Goal: Contribute content: Contribute content

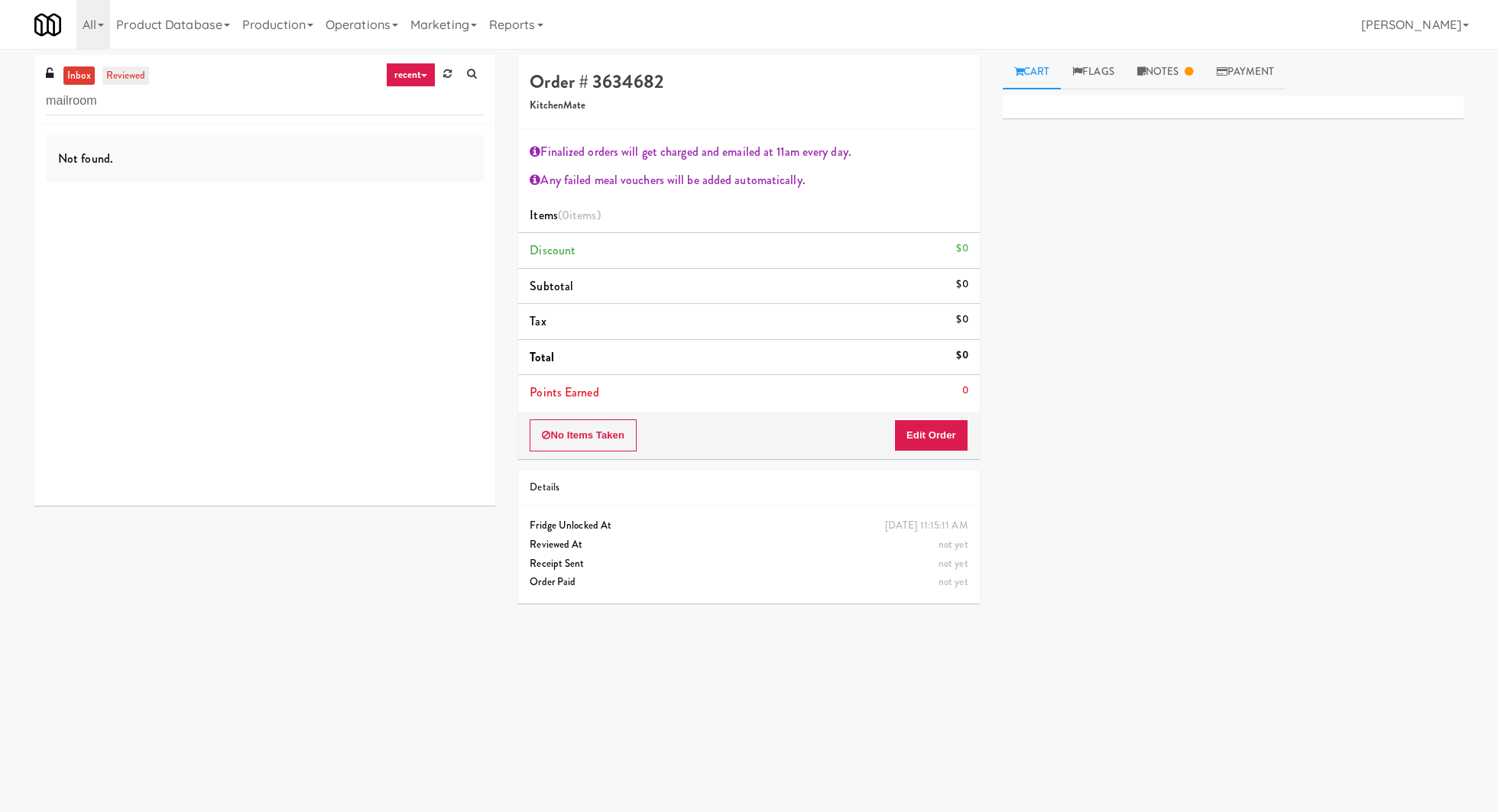
type input "mailroom"
click at [136, 77] on link "reviewed" at bounding box center [125, 76] width 48 height 19
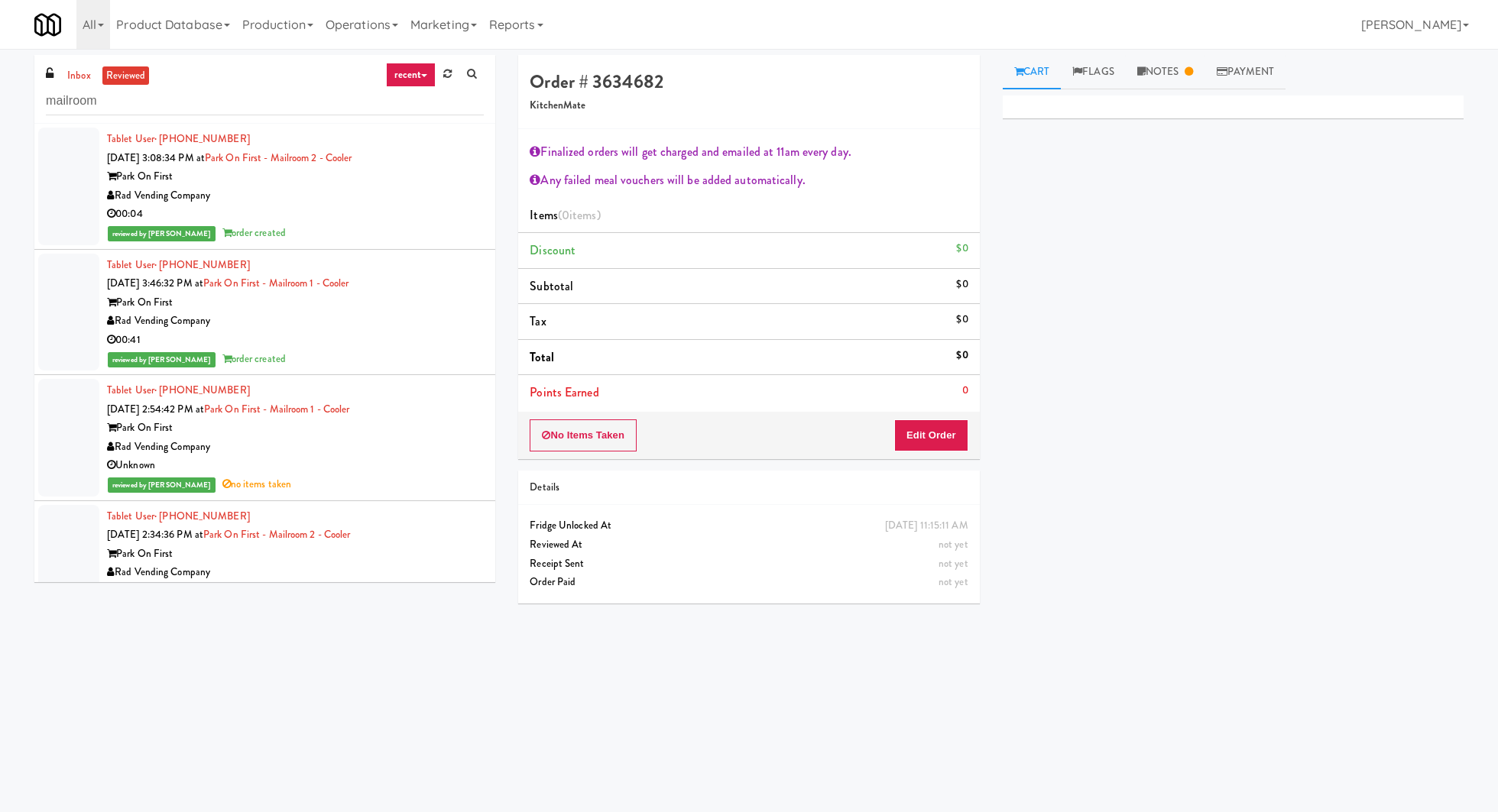
click at [347, 195] on div "Rad Vending Company" at bounding box center [295, 196] width 376 height 19
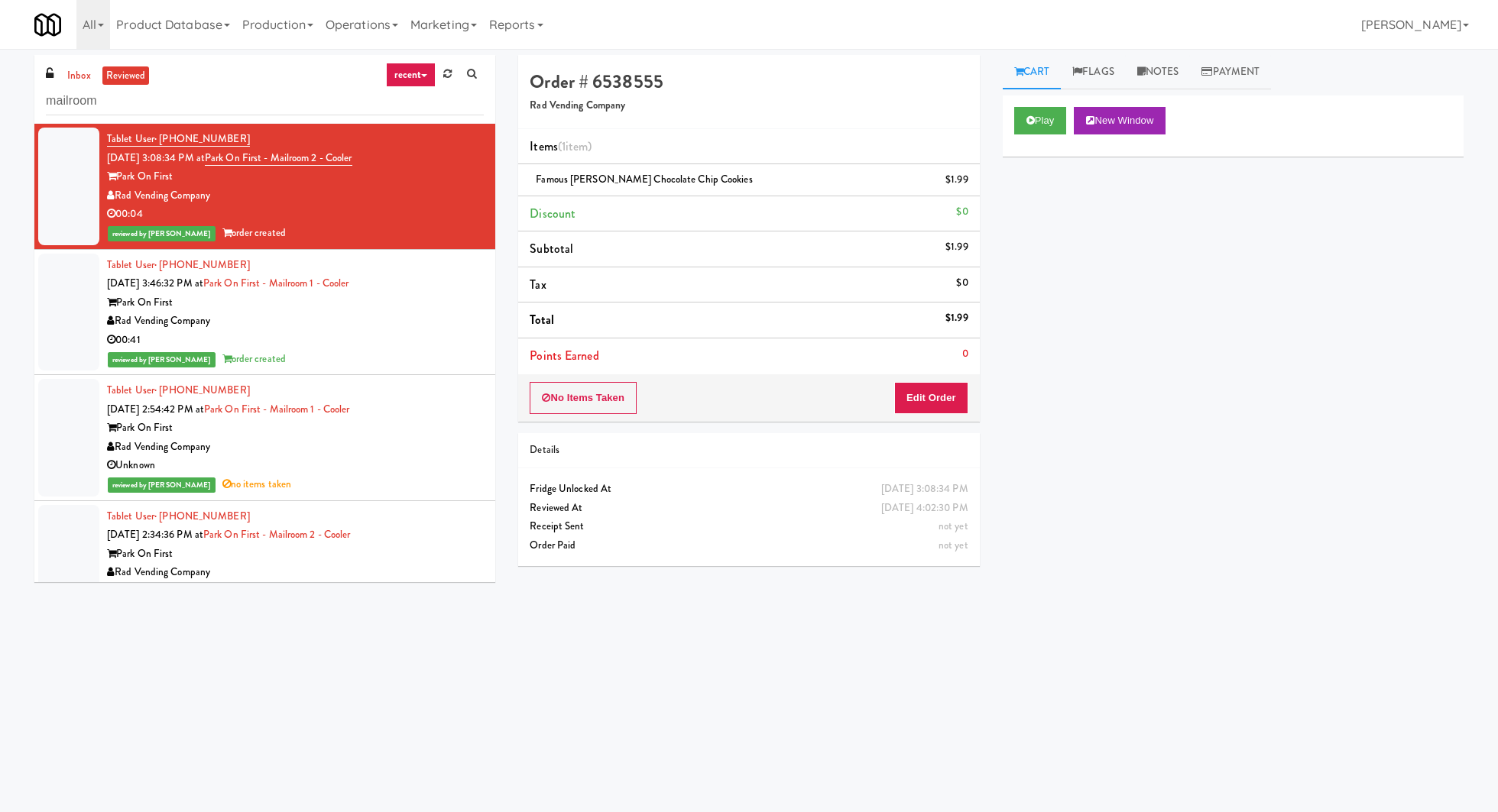
click at [426, 298] on div "Park On First" at bounding box center [295, 302] width 376 height 19
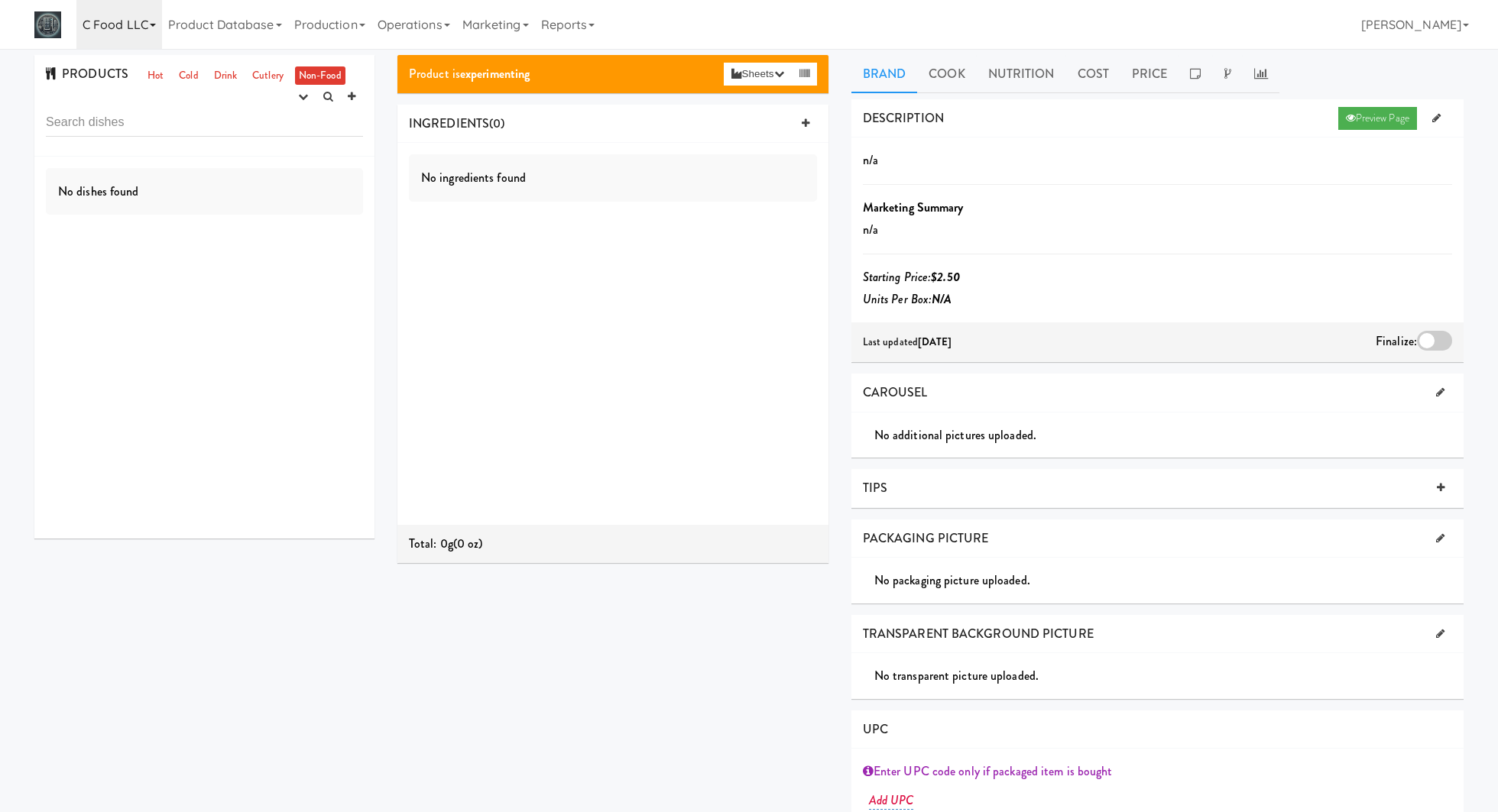
click at [122, 16] on link "C Food LLC" at bounding box center [119, 24] width 86 height 49
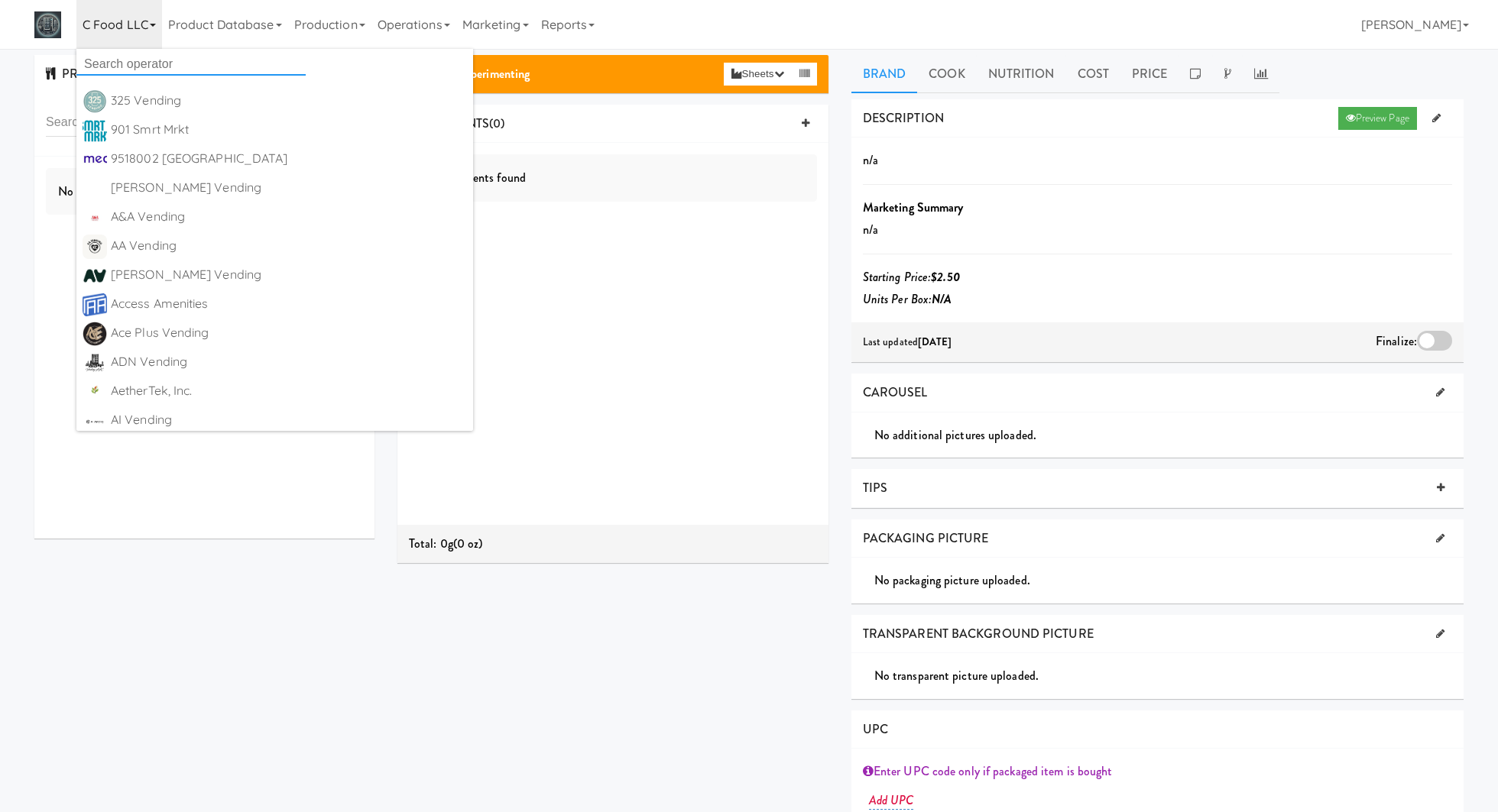
click at [118, 60] on input "text" at bounding box center [191, 64] width 229 height 23
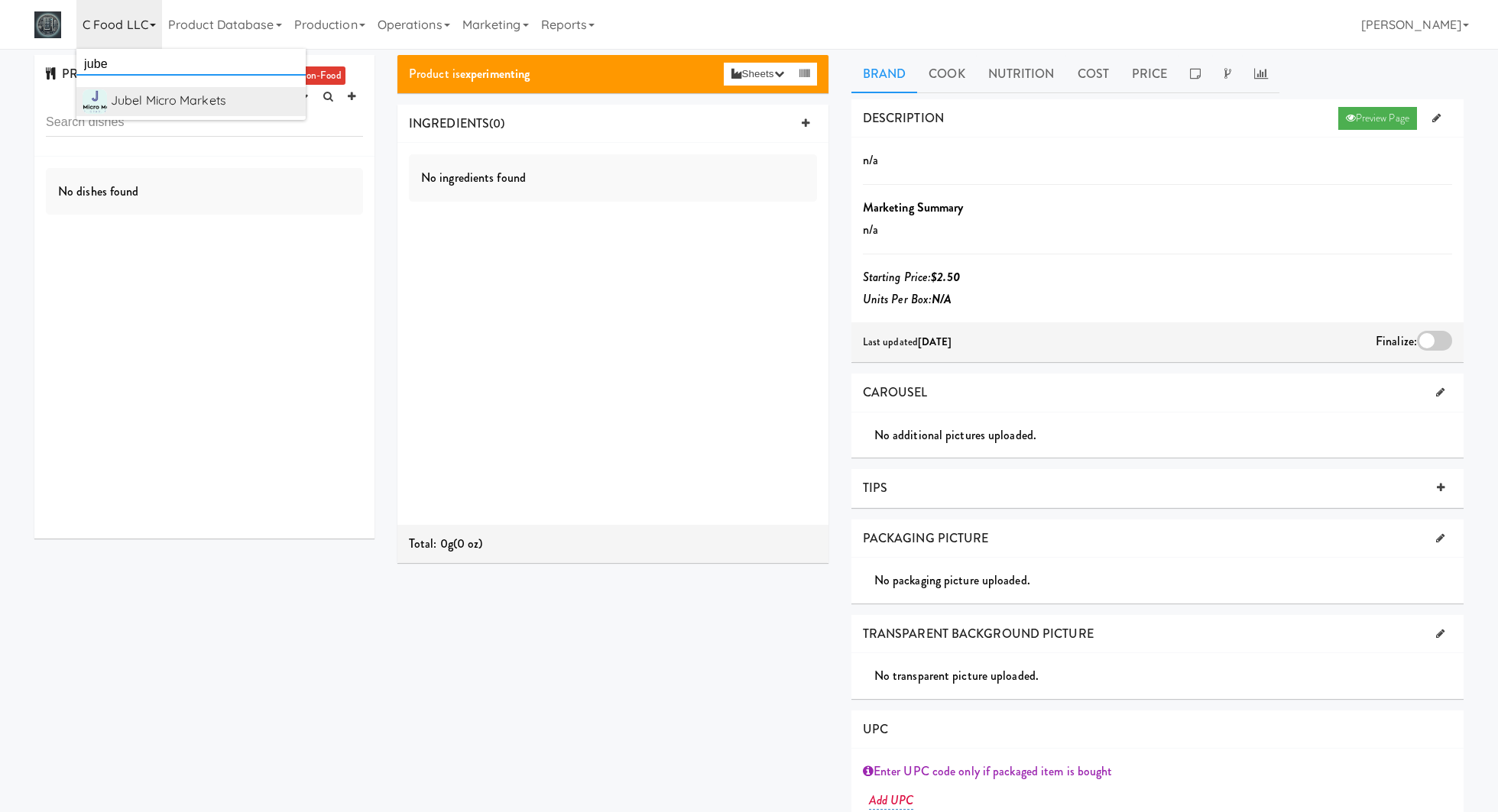
type input "jube"
click at [129, 90] on div "Jubel Micro Markets" at bounding box center [205, 101] width 189 height 23
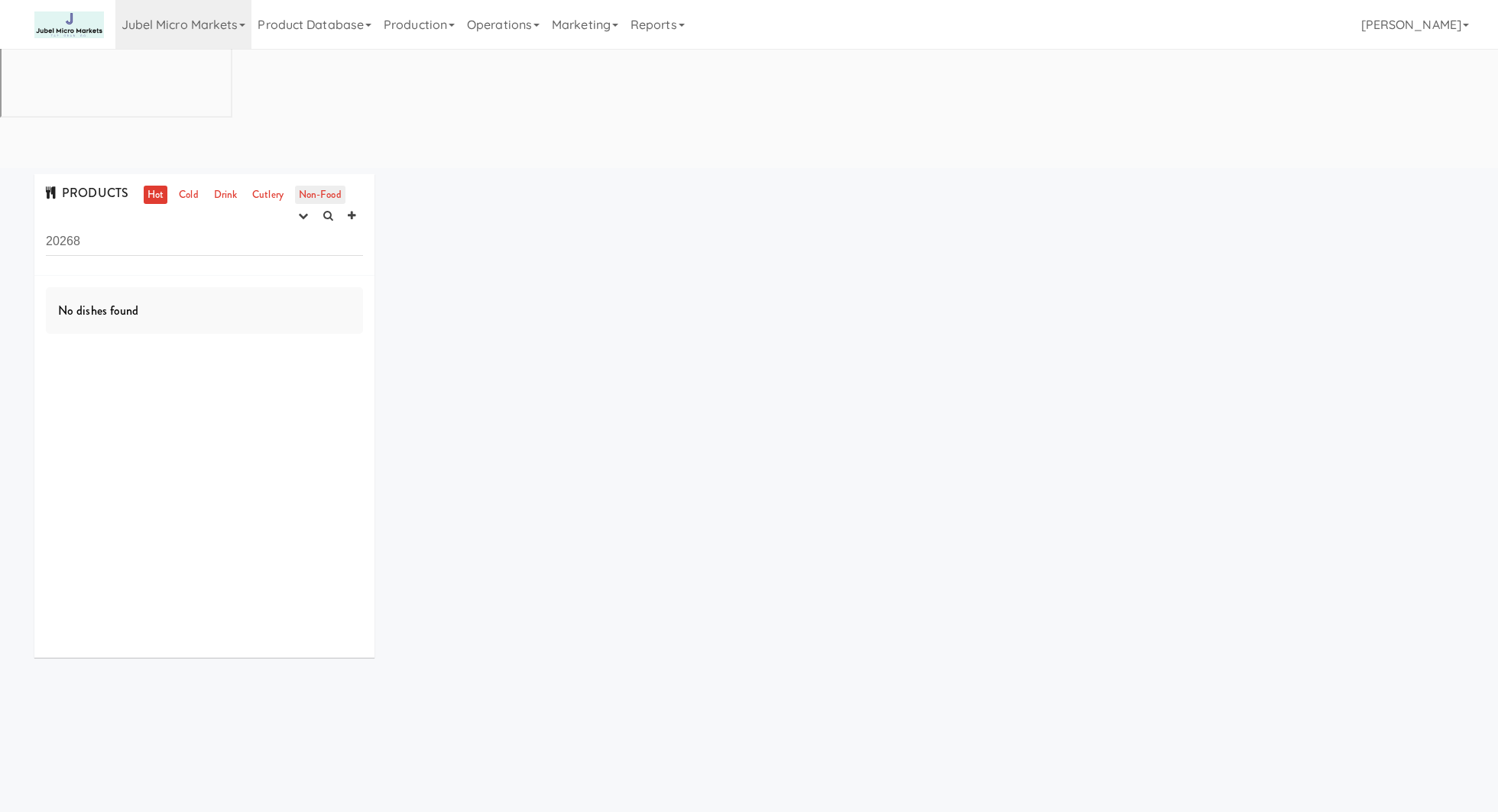
click at [312, 185] on link "Non-Food" at bounding box center [320, 195] width 51 height 19
click at [175, 228] on input "20268" at bounding box center [204, 242] width 317 height 28
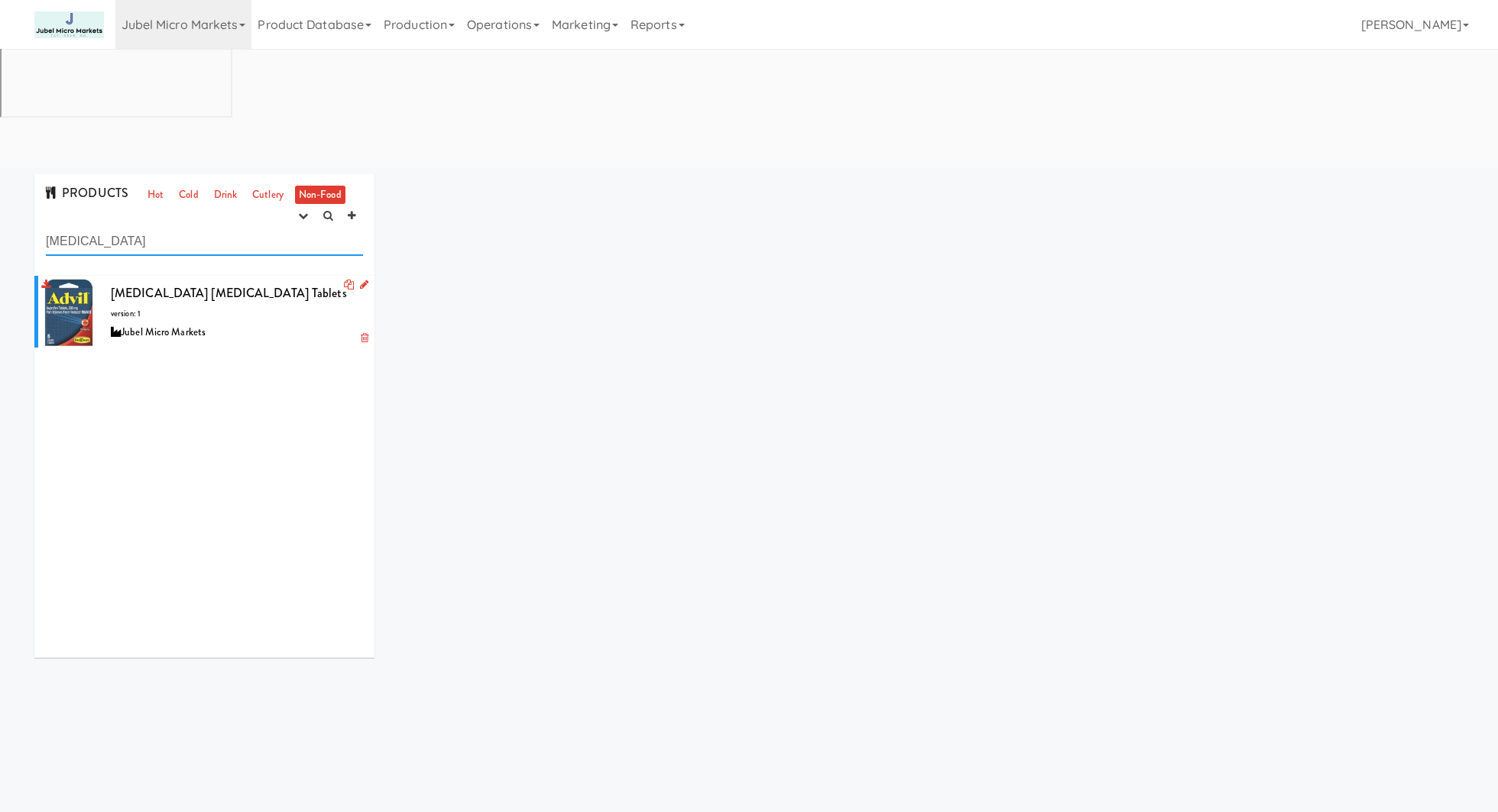
type input "advil"
click at [257, 282] on div "Advil Ibuprofen Tablets version: 1 Jubel Micro Markets" at bounding box center [237, 312] width 253 height 60
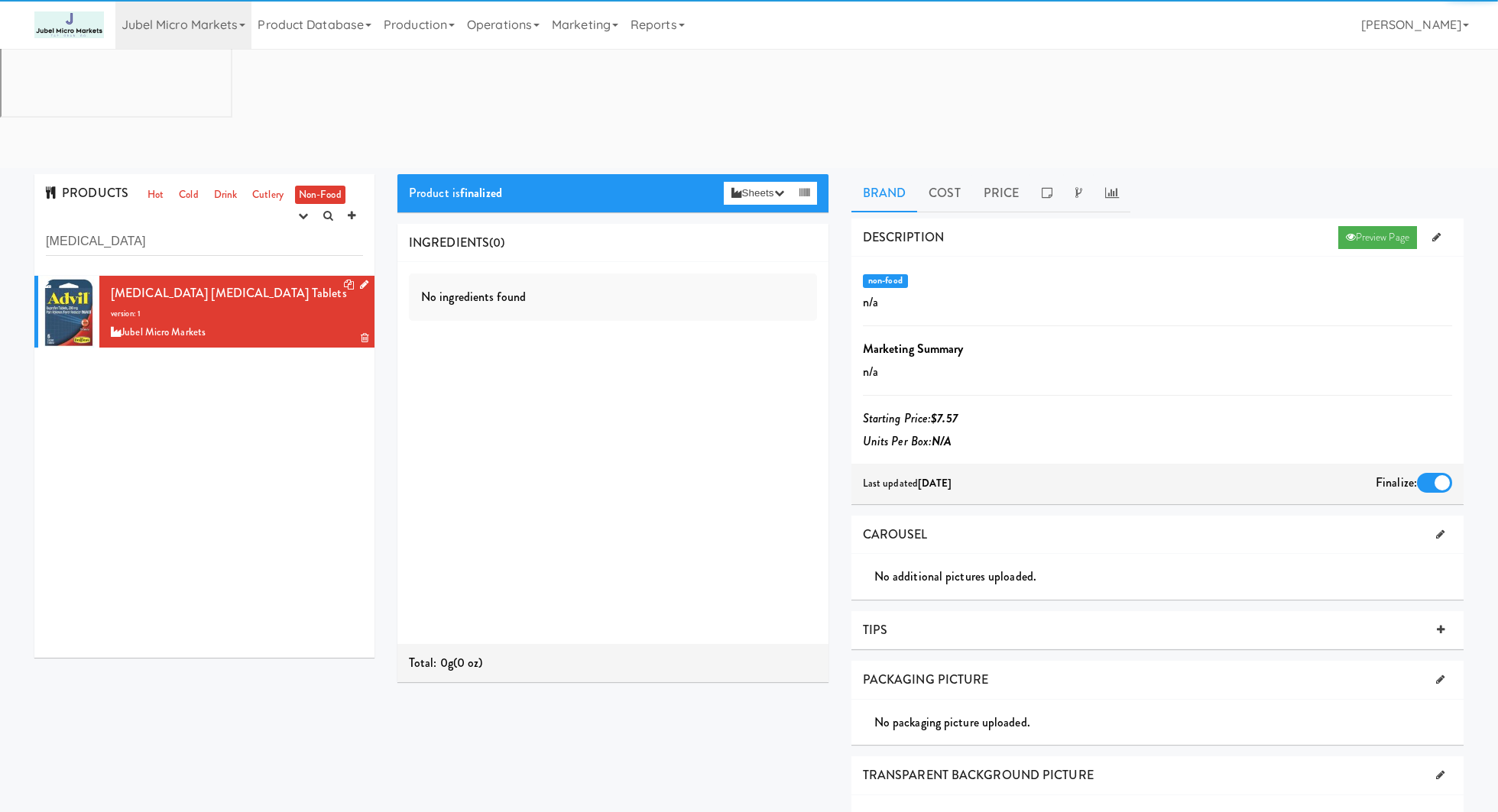
click at [362, 280] on icon at bounding box center [364, 284] width 9 height 10
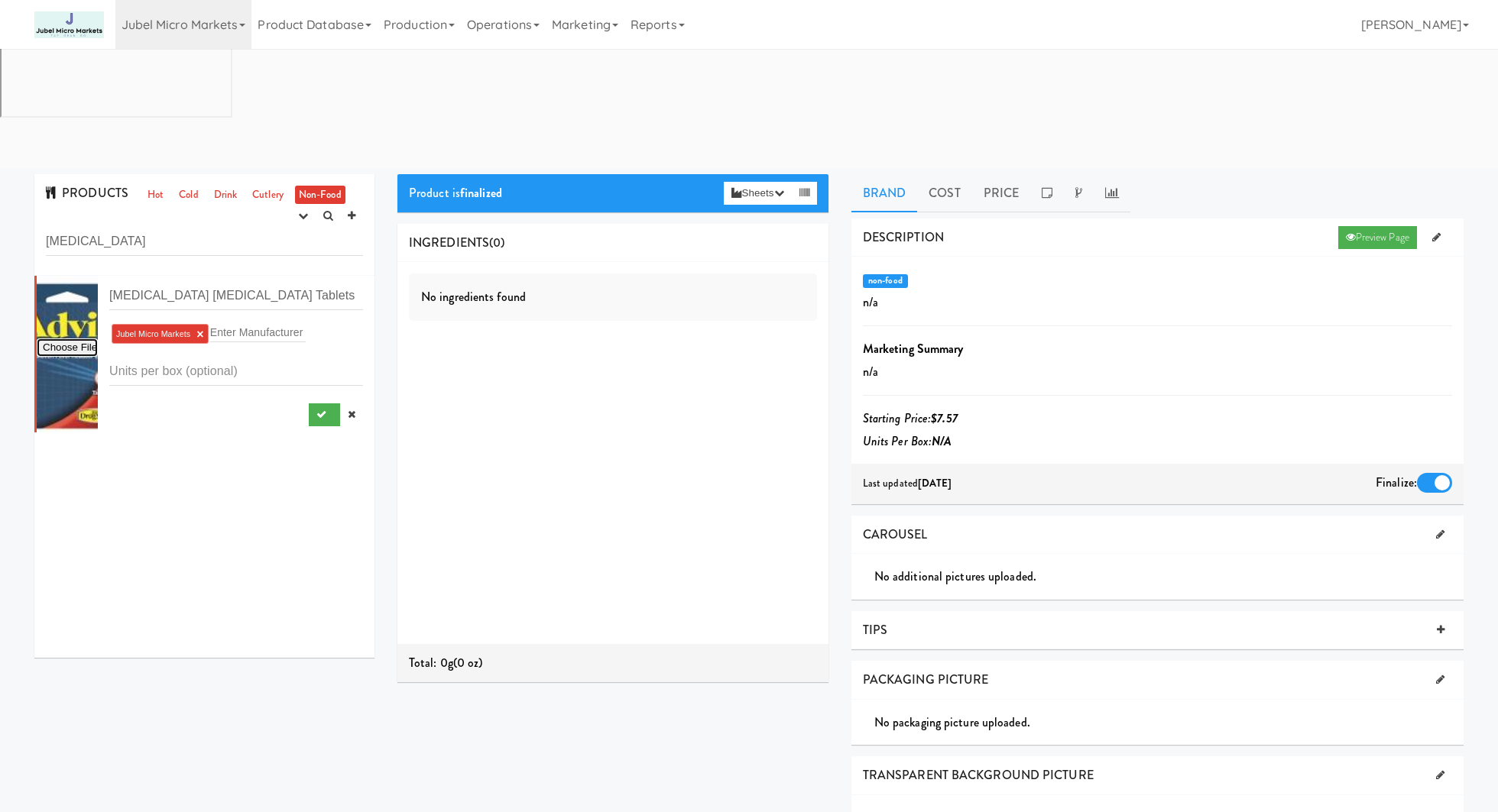
click at [81, 338] on input "file" at bounding box center [67, 348] width 61 height 19
type input "C:\fakepath\713ZLkYtN8L._AC_SX679_.jpg"
click at [323, 409] on icon "submit" at bounding box center [321, 414] width 10 height 10
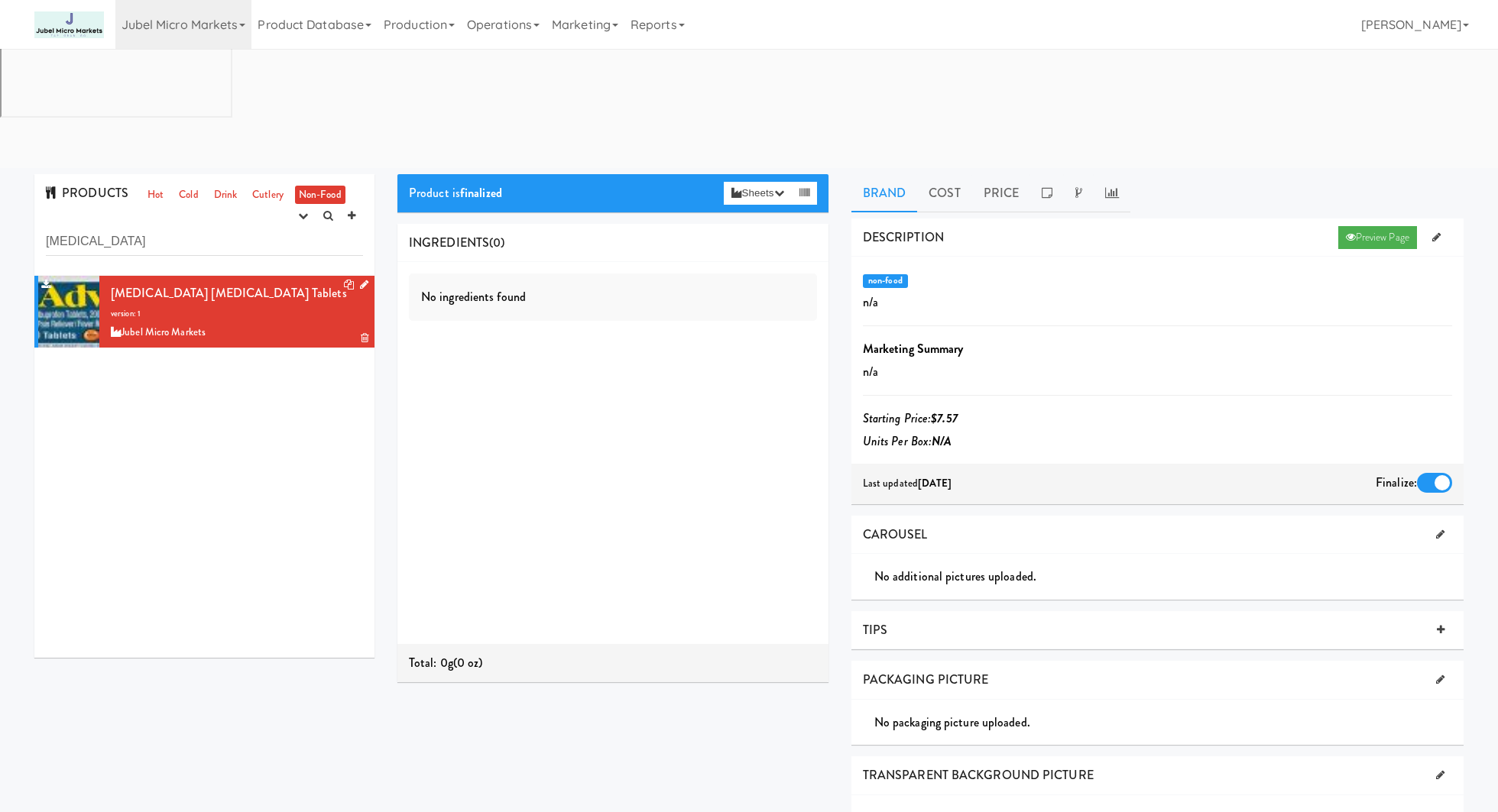
click at [360, 280] on icon at bounding box center [364, 284] width 9 height 10
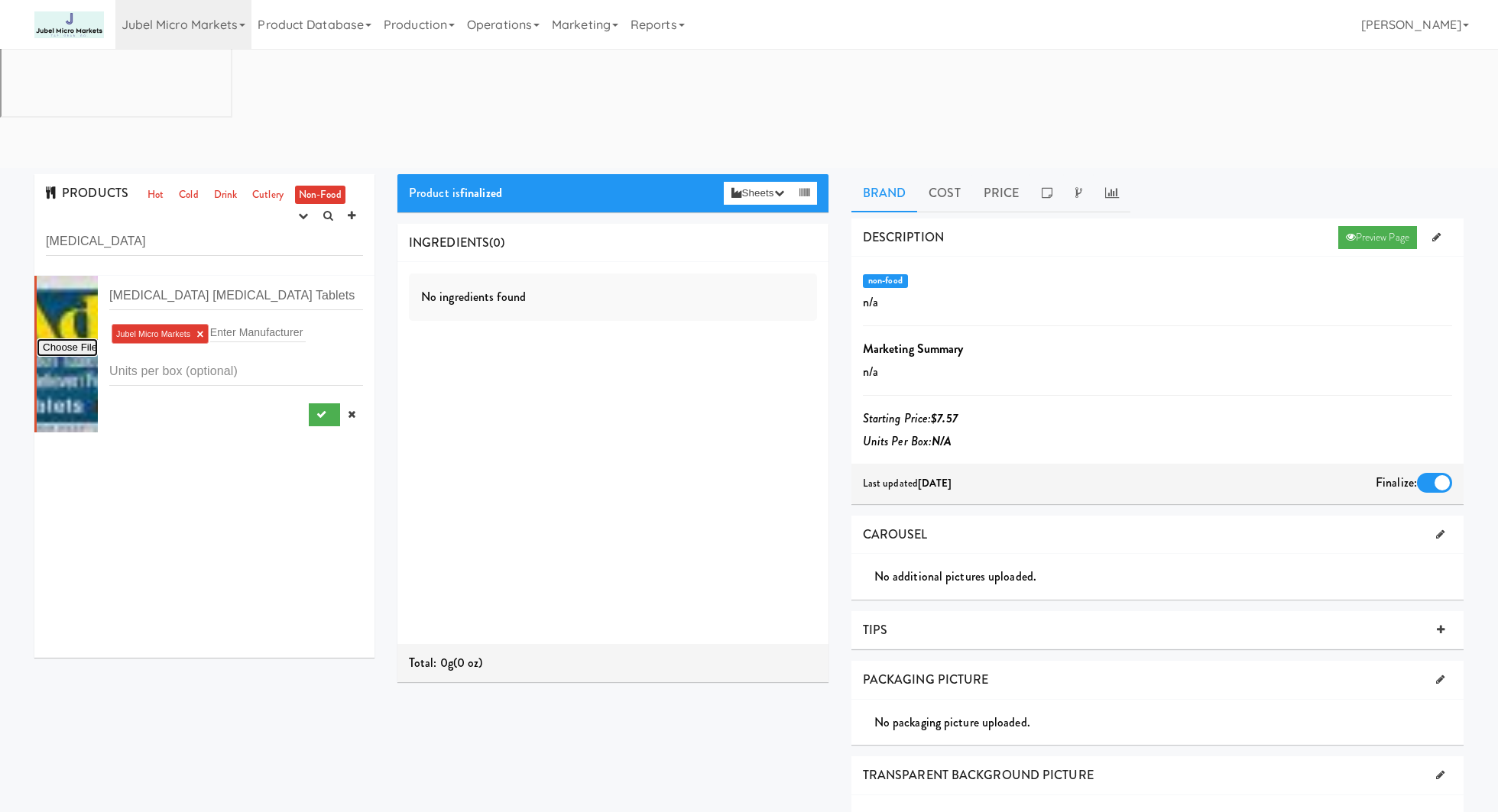
click at [89, 338] on input "file" at bounding box center [67, 348] width 61 height 19
type input "C:\fakepath\advil.png"
click at [323, 404] on button "submit" at bounding box center [324, 415] width 31 height 23
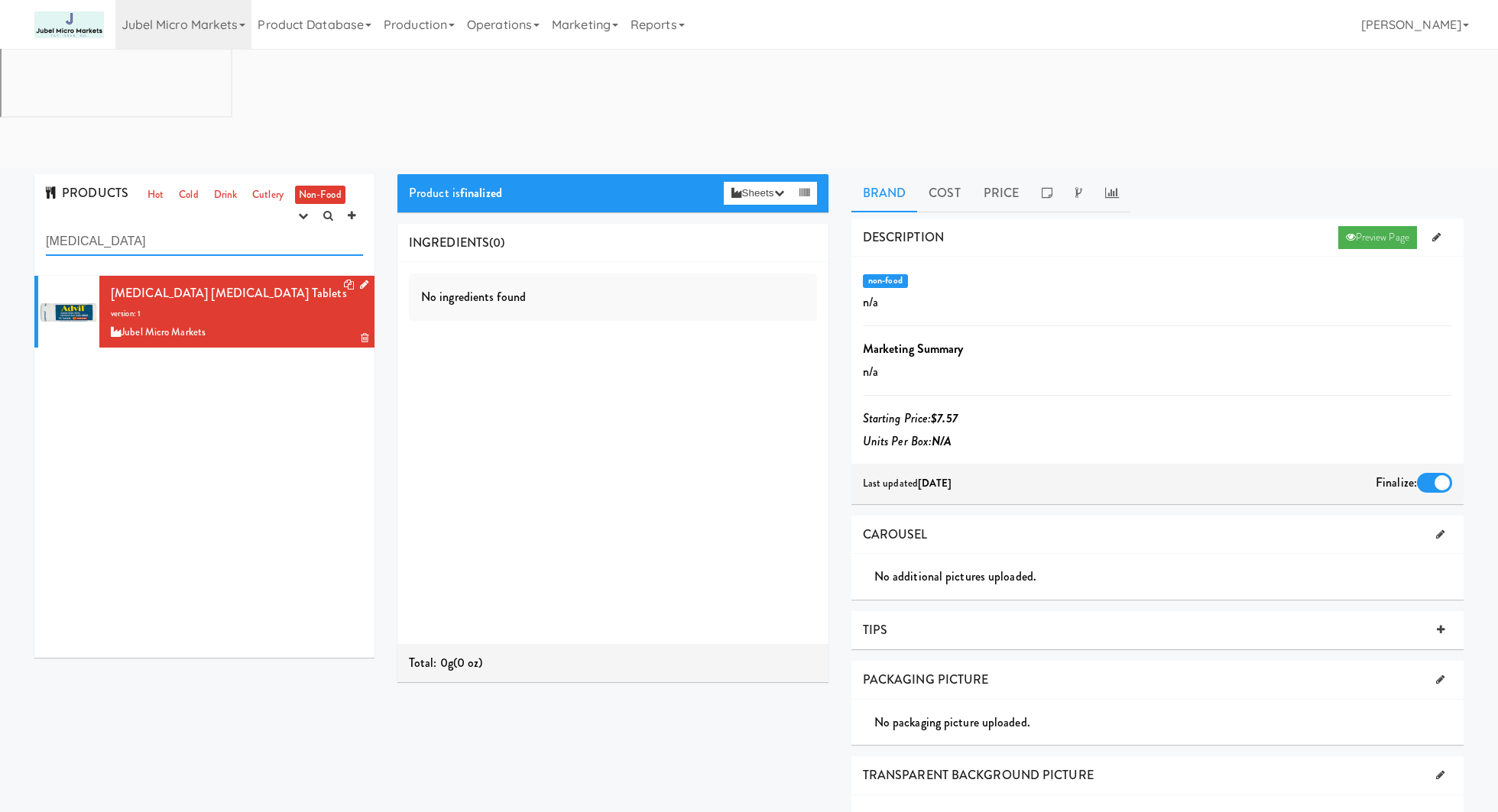
click at [221, 228] on input "advil" at bounding box center [204, 242] width 317 height 28
click at [147, 228] on input "advil" at bounding box center [204, 242] width 317 height 28
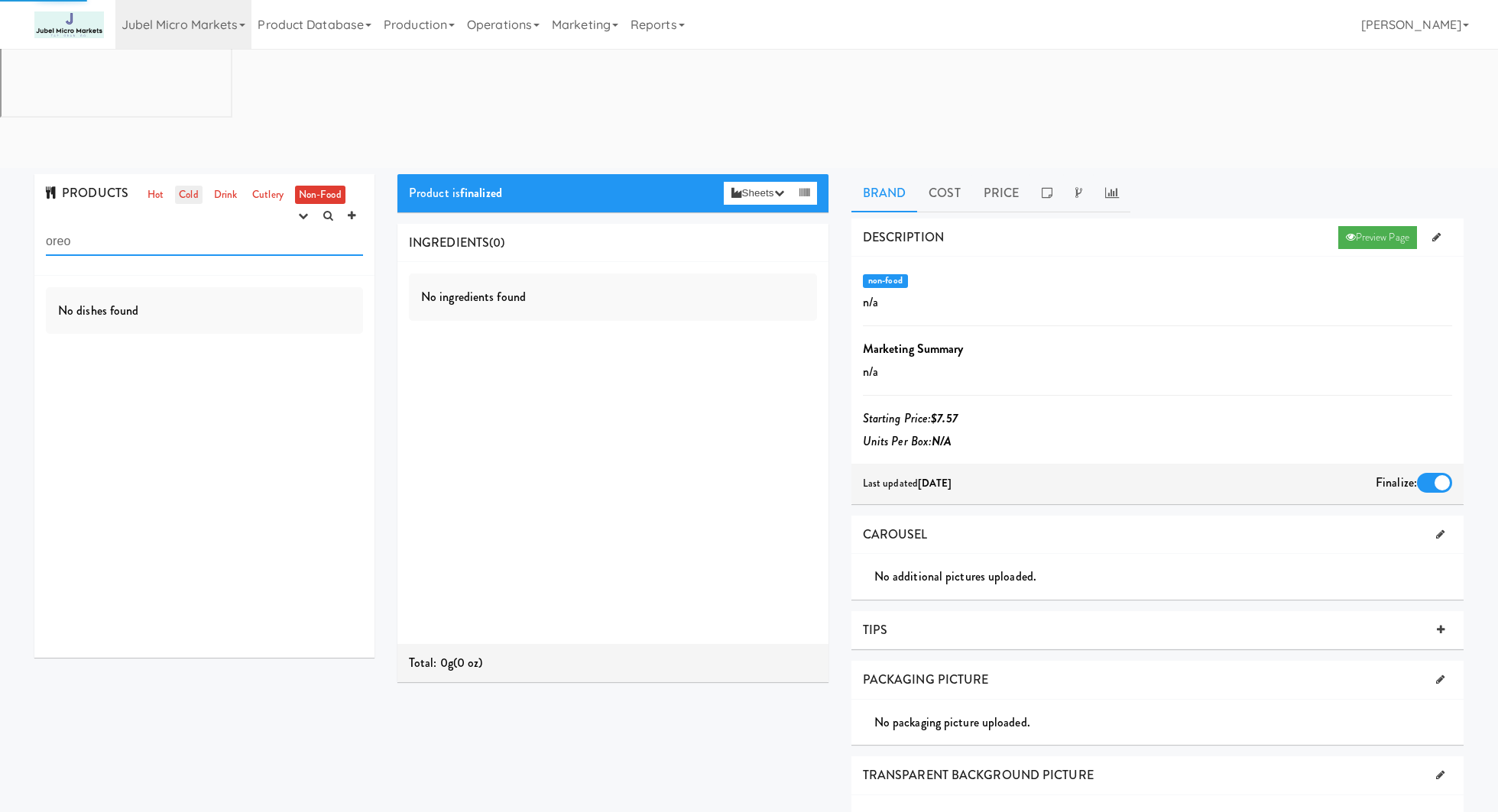
type input "oreo"
click at [192, 185] on link "Cold" at bounding box center [189, 195] width 26 height 19
click at [175, 228] on input "oreo" at bounding box center [204, 242] width 317 height 28
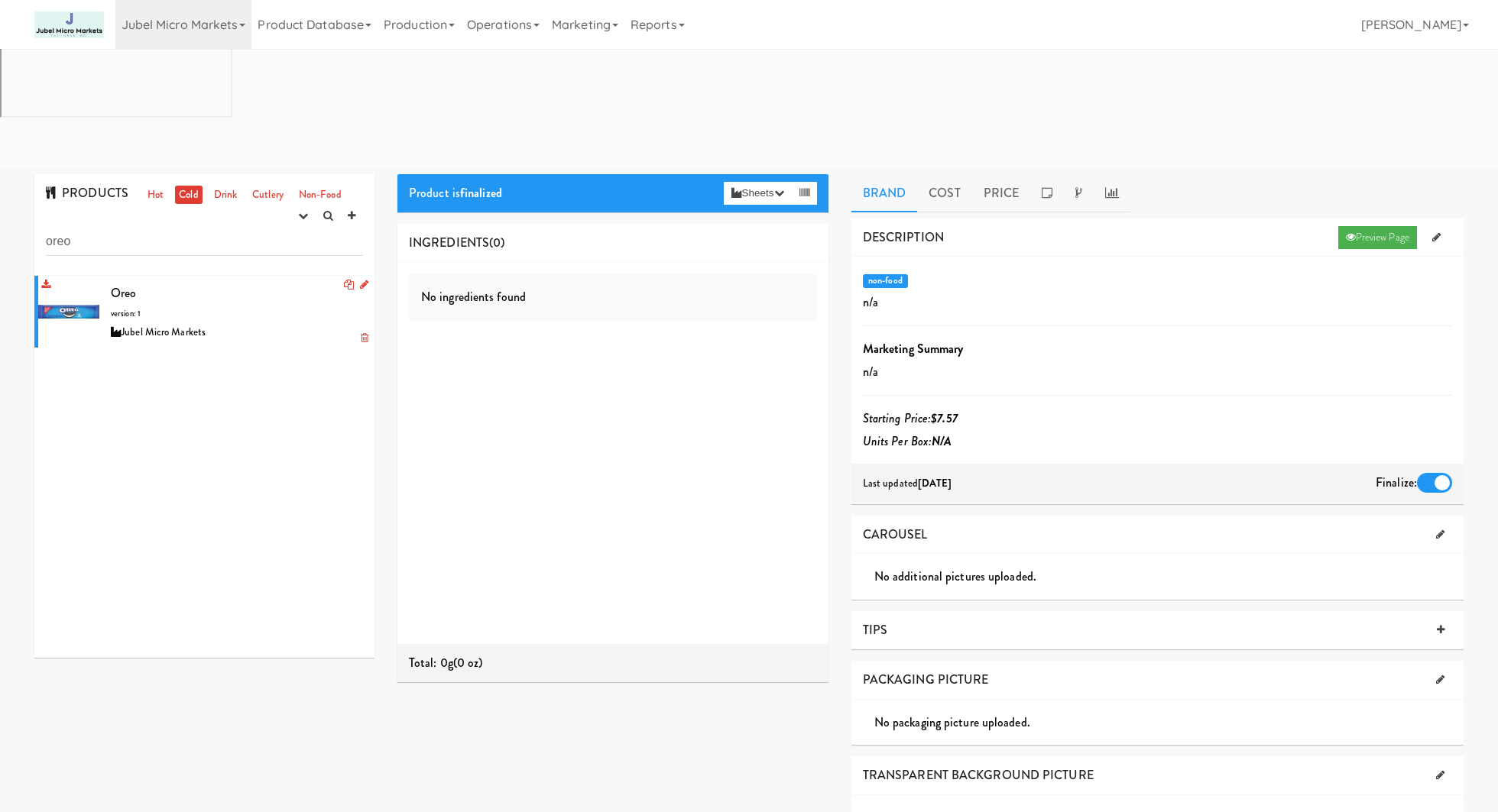
click at [233, 282] on div "Oreo version: 1 Jubel Micro Markets" at bounding box center [237, 312] width 253 height 60
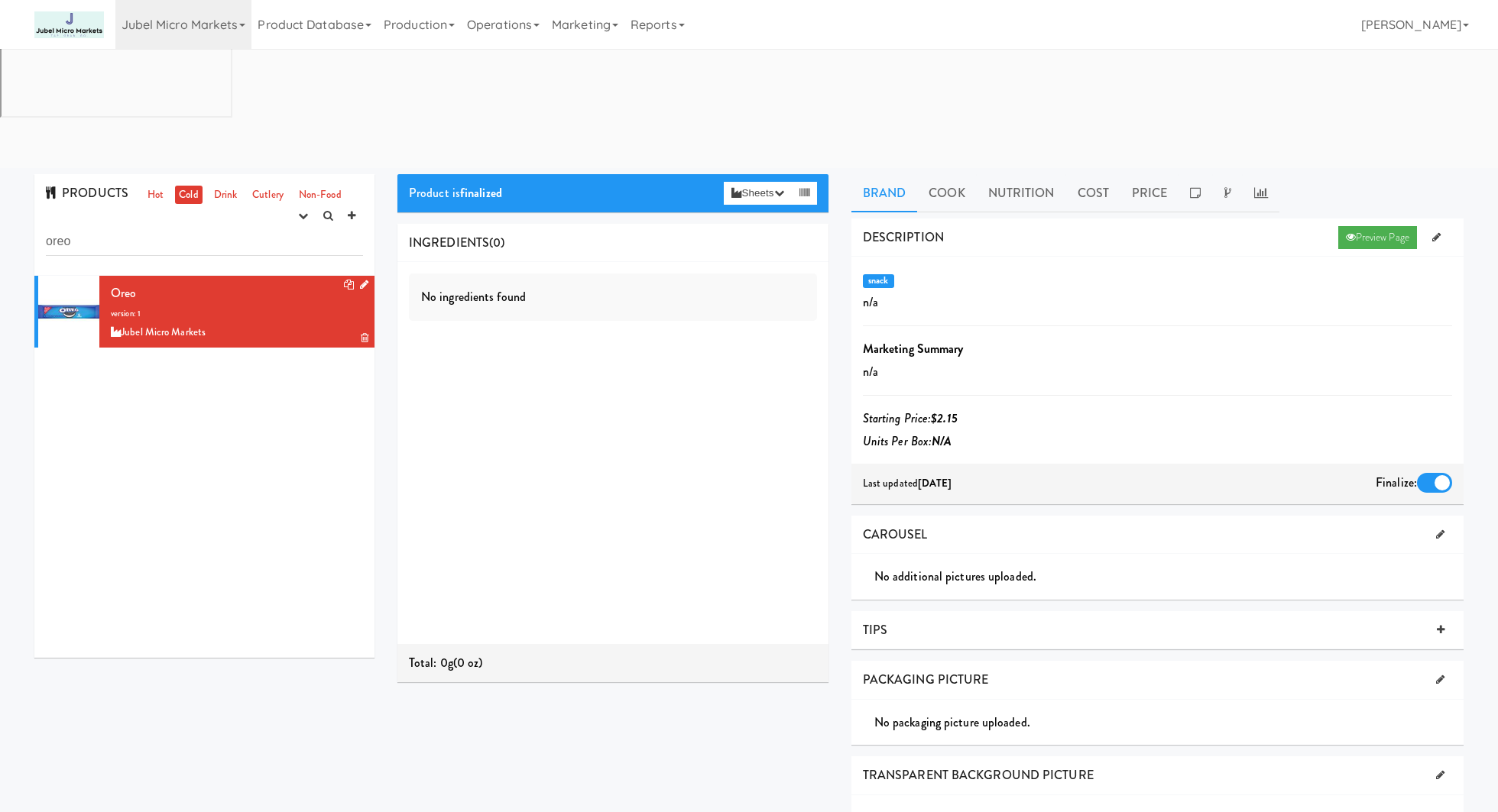
click at [364, 280] on icon at bounding box center [364, 284] width 9 height 10
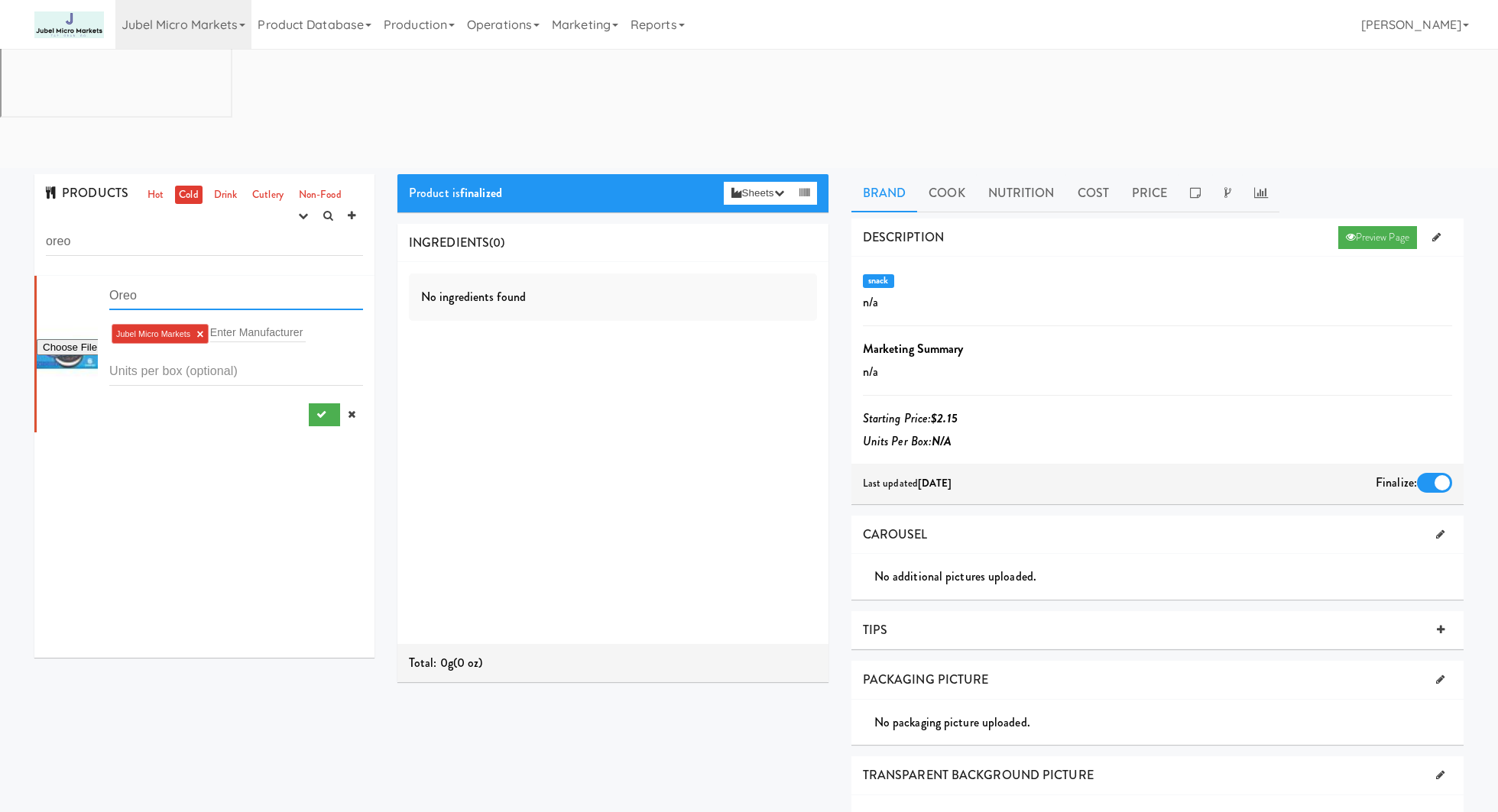
click at [235, 282] on input "Oreo" at bounding box center [235, 296] width 253 height 28
type input "Oreo Orginal Mini"
click at [78, 338] on input "file" at bounding box center [67, 348] width 61 height 19
type input "C:\fakepath\NABISCO-OREO-MINI-COOKIES-1-OZ_fec5a1f9-fdce-4e64-8107-7e841bacdfbf…"
drag, startPoint x: 328, startPoint y: 302, endPoint x: 213, endPoint y: 251, distance: 125.8
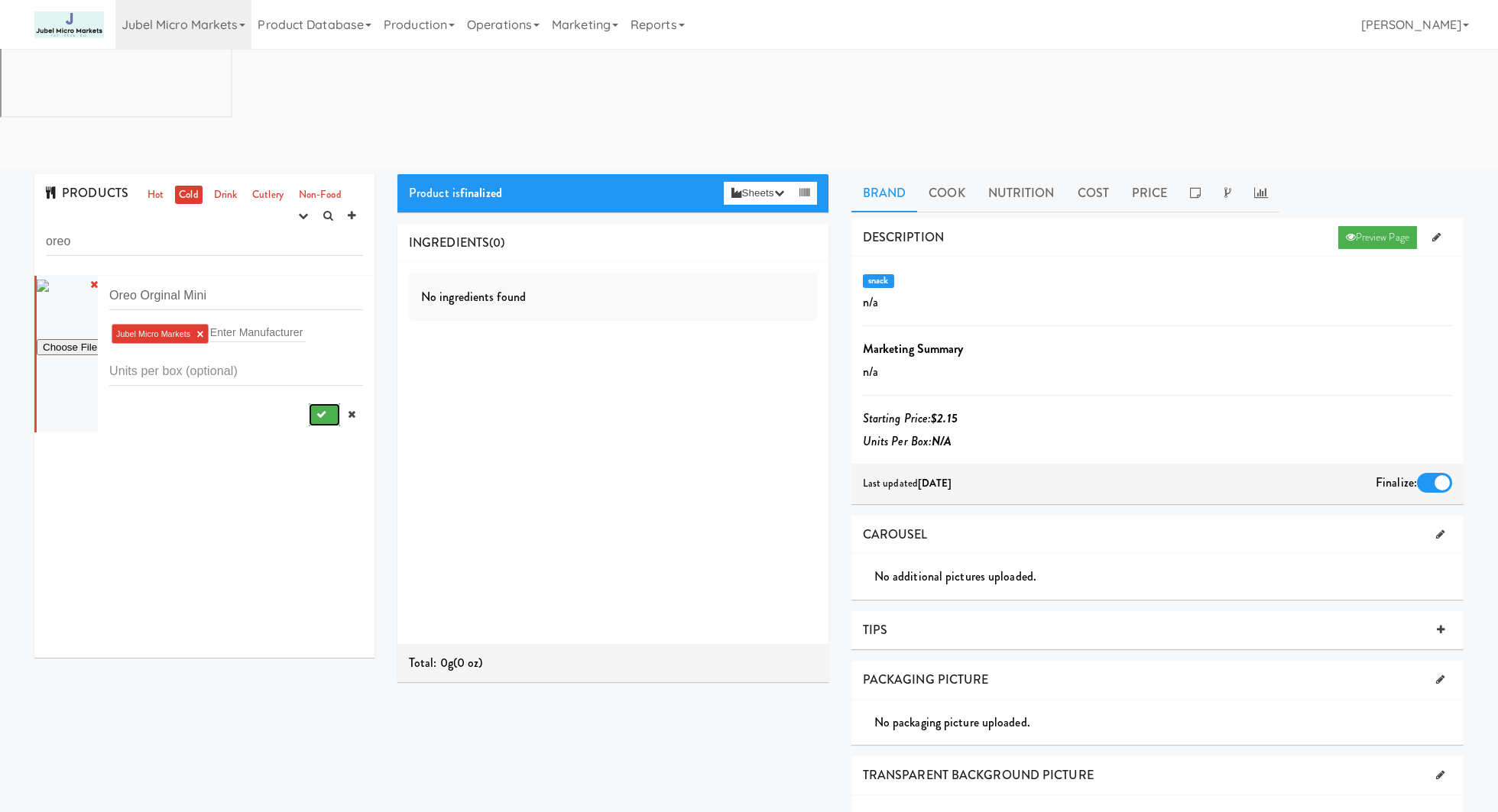
click at [212, 282] on form "Oreo Orginal Mini Jubel Micro Markets × Enter Manufacturer" at bounding box center [235, 354] width 253 height 144
click at [174, 282] on input "Oreo Orginal Mini" at bounding box center [235, 296] width 253 height 28
click at [155, 282] on input "Oreo Orginal Mini" at bounding box center [235, 296] width 253 height 28
type input "Oreo Original Mini"
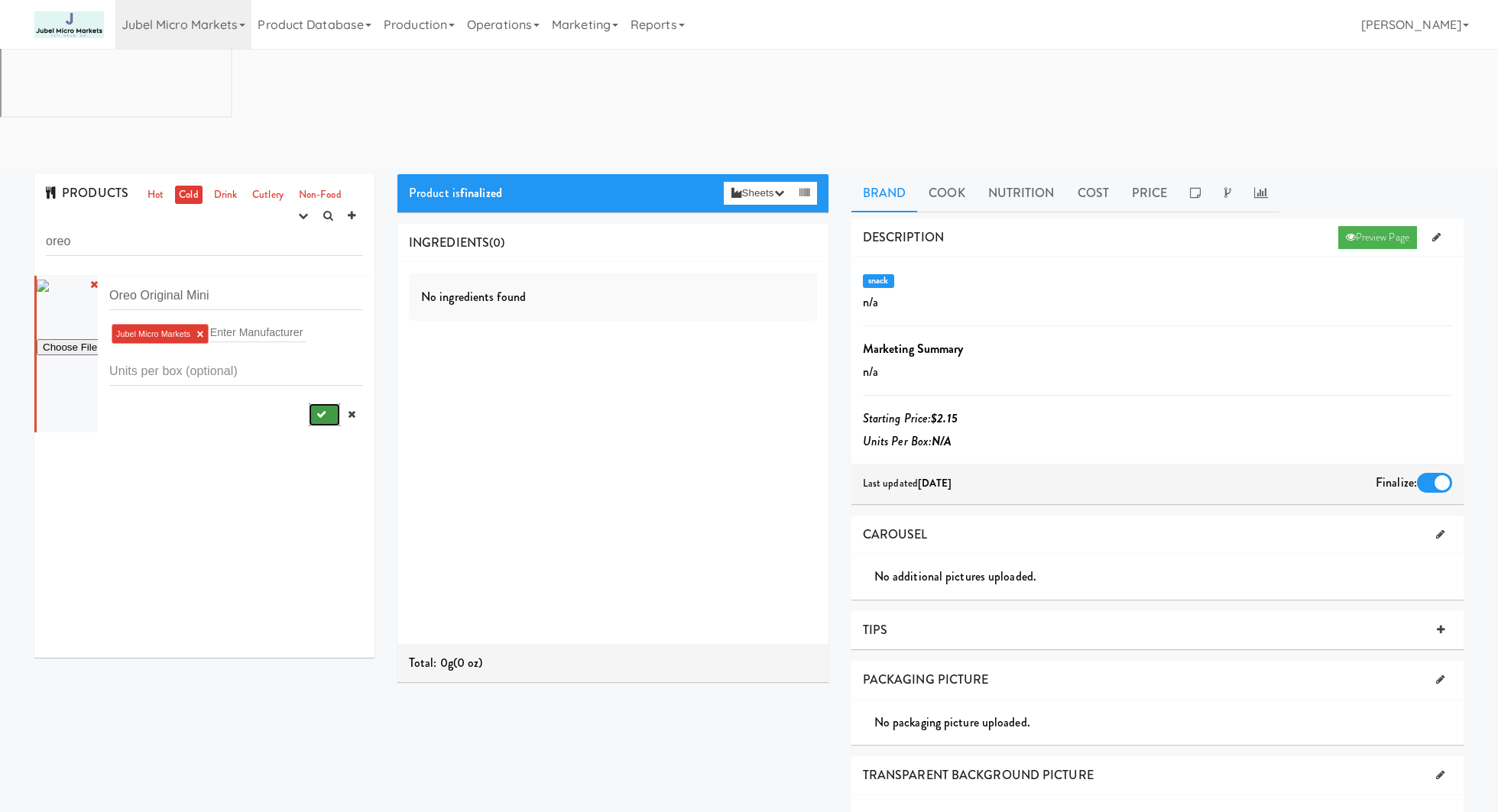
click at [316, 409] on icon "submit" at bounding box center [321, 414] width 10 height 10
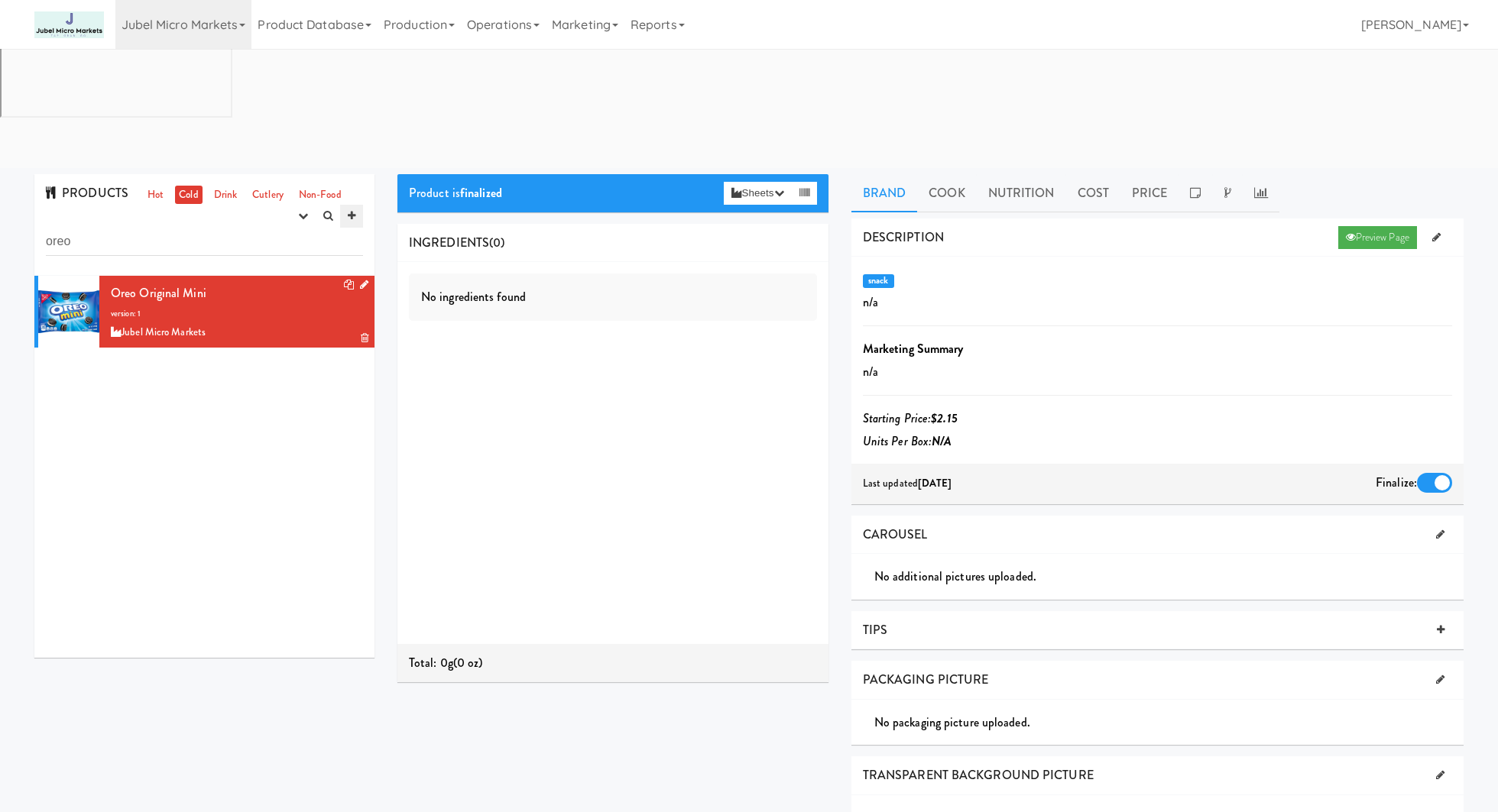
click at [353, 211] on icon at bounding box center [352, 216] width 8 height 10
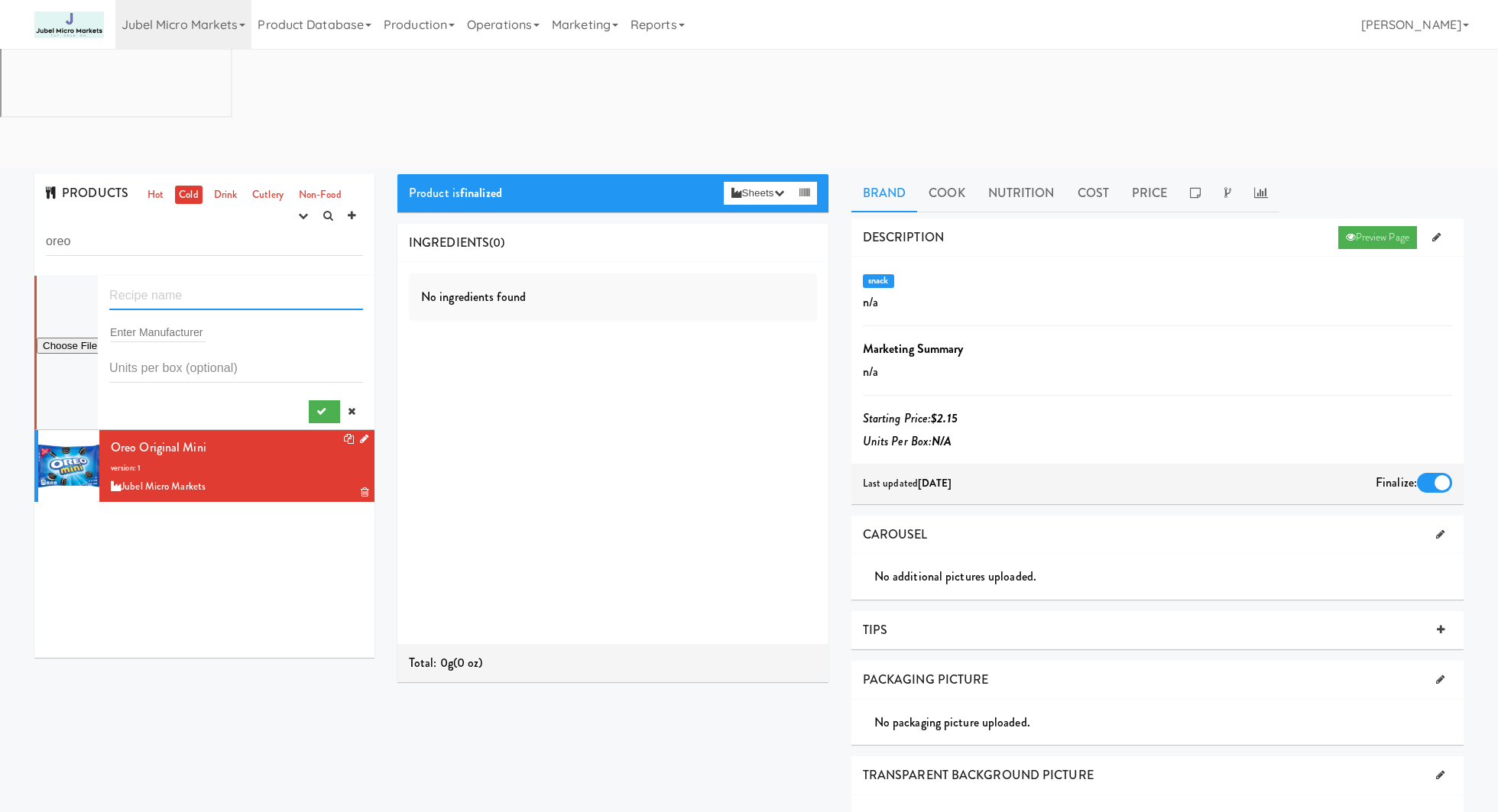
click at [178, 282] on input "text" at bounding box center [235, 296] width 253 height 28
type input "Golden Oreo Mini"
click at [77, 337] on input "file" at bounding box center [67, 346] width 61 height 19
type input "C:\fakepath\5_68bee898-7527-4f66-b209-c91874fe8fa6.png"
click at [239, 355] on input "number" at bounding box center [235, 369] width 253 height 28
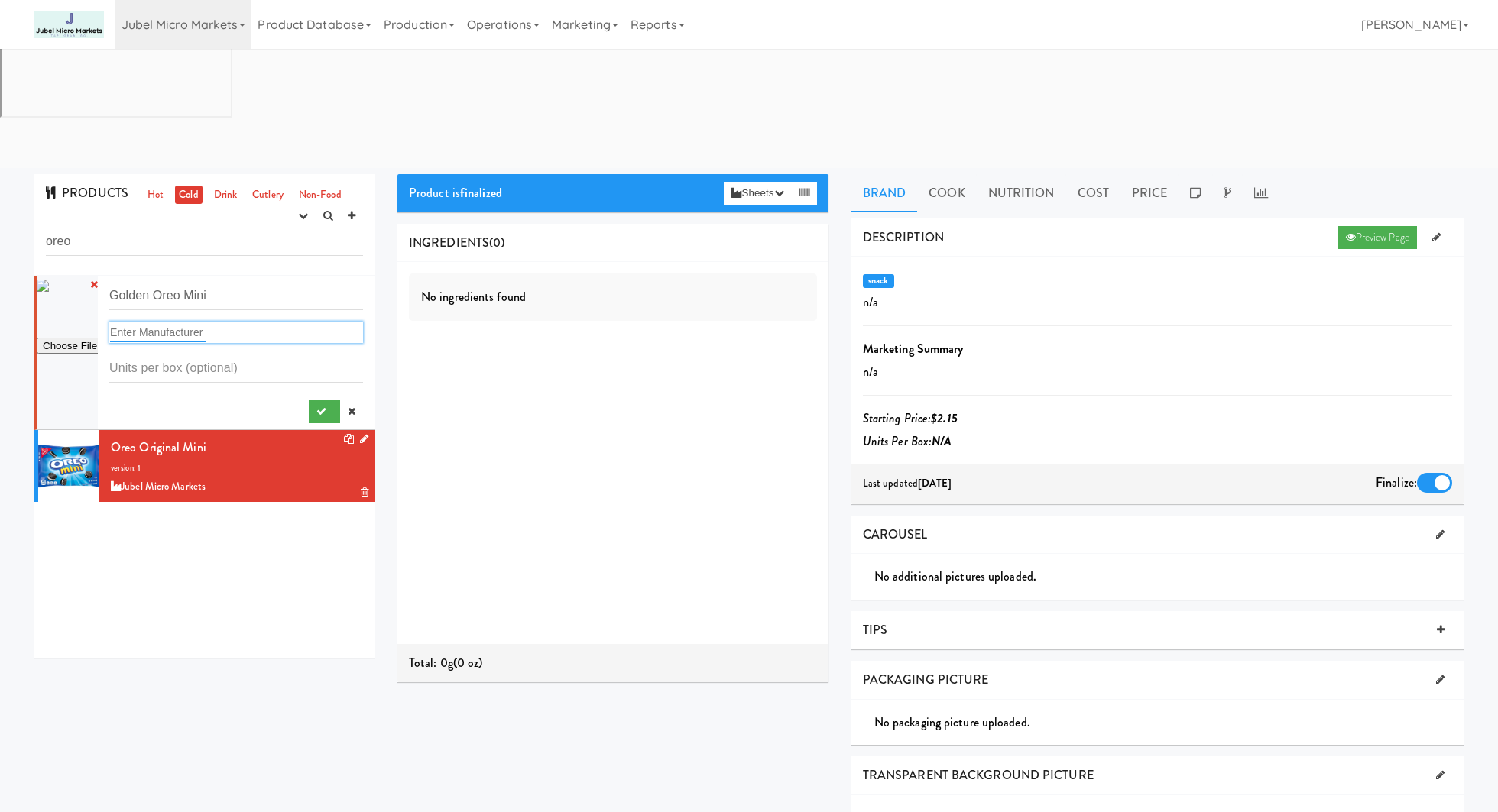
click at [185, 323] on input "text" at bounding box center [157, 332] width 96 height 19
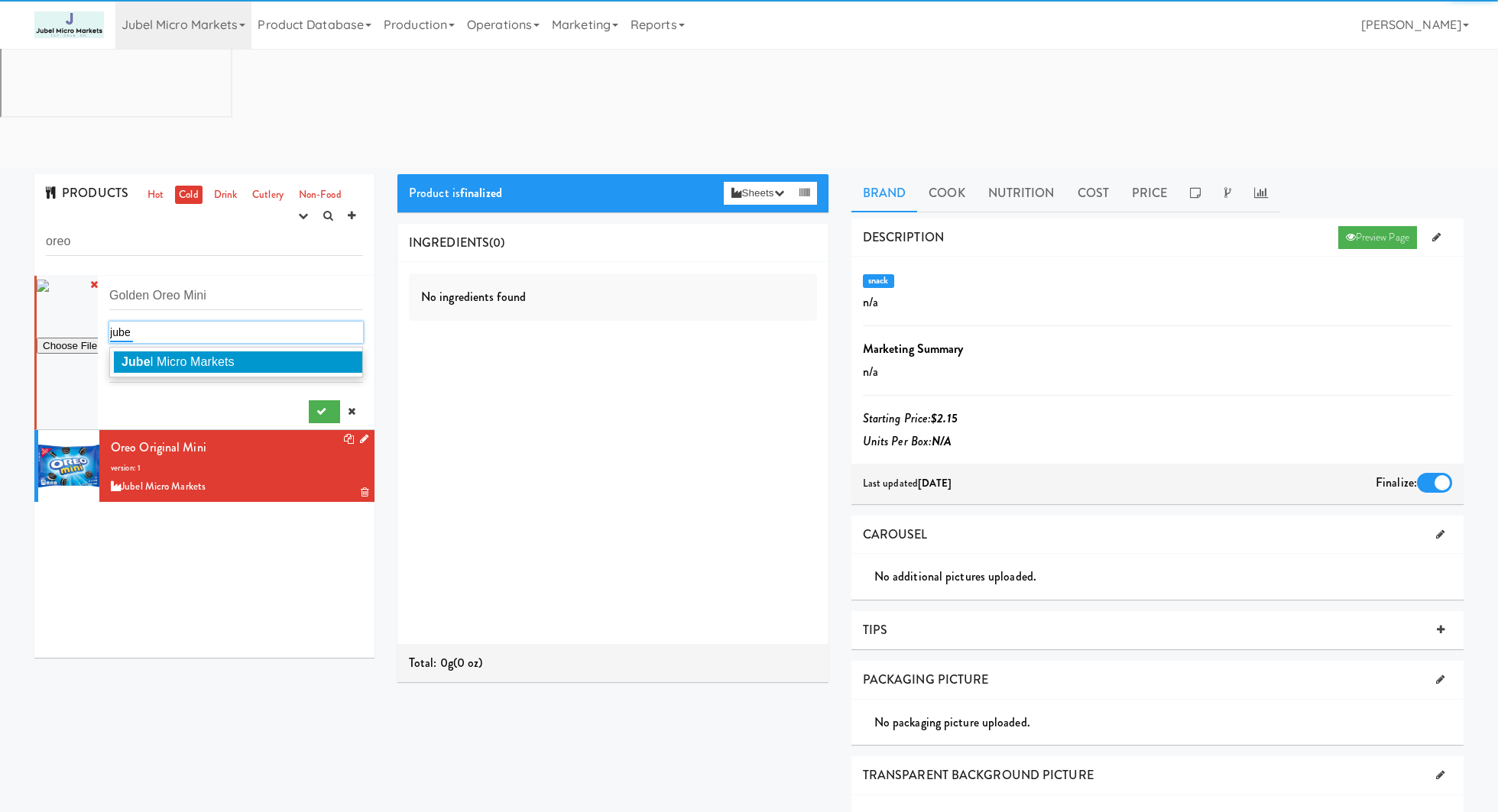
type input "jube"
click at [188, 355] on span "Jube l Micro Markets" at bounding box center [178, 362] width 113 height 13
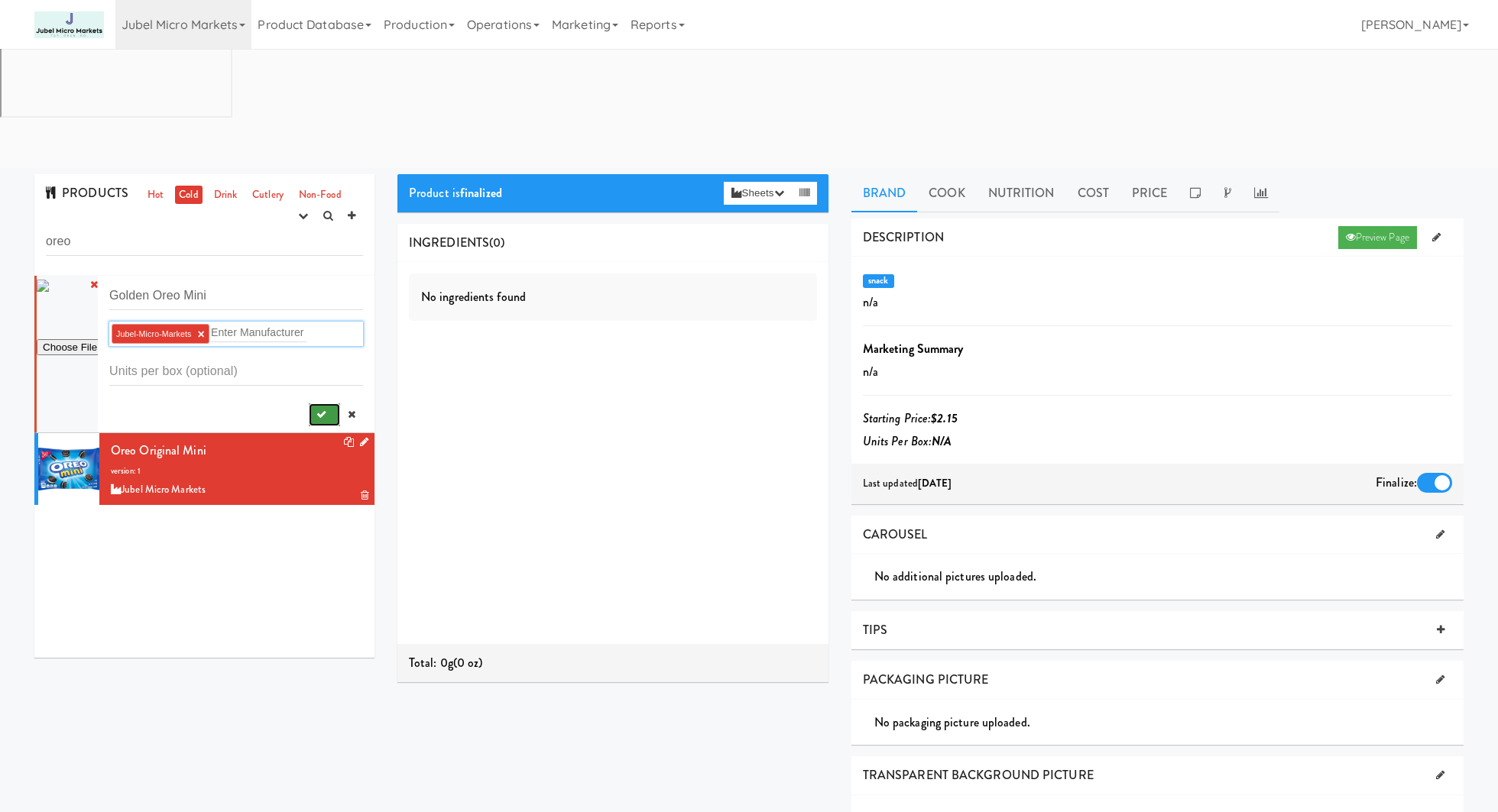
click at [309, 404] on button "submit" at bounding box center [324, 415] width 31 height 23
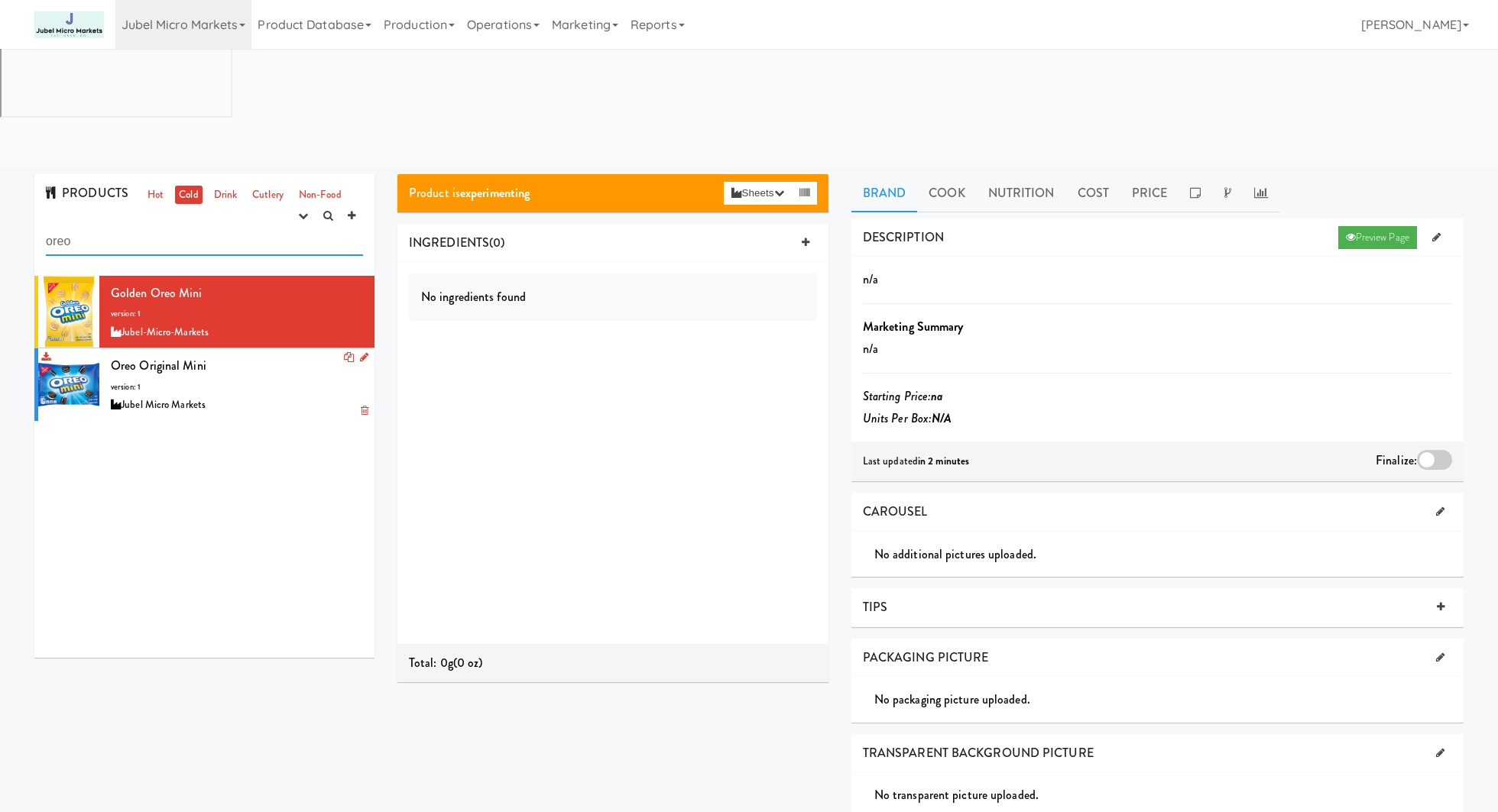
click at [196, 228] on input "oreo" at bounding box center [204, 242] width 317 height 28
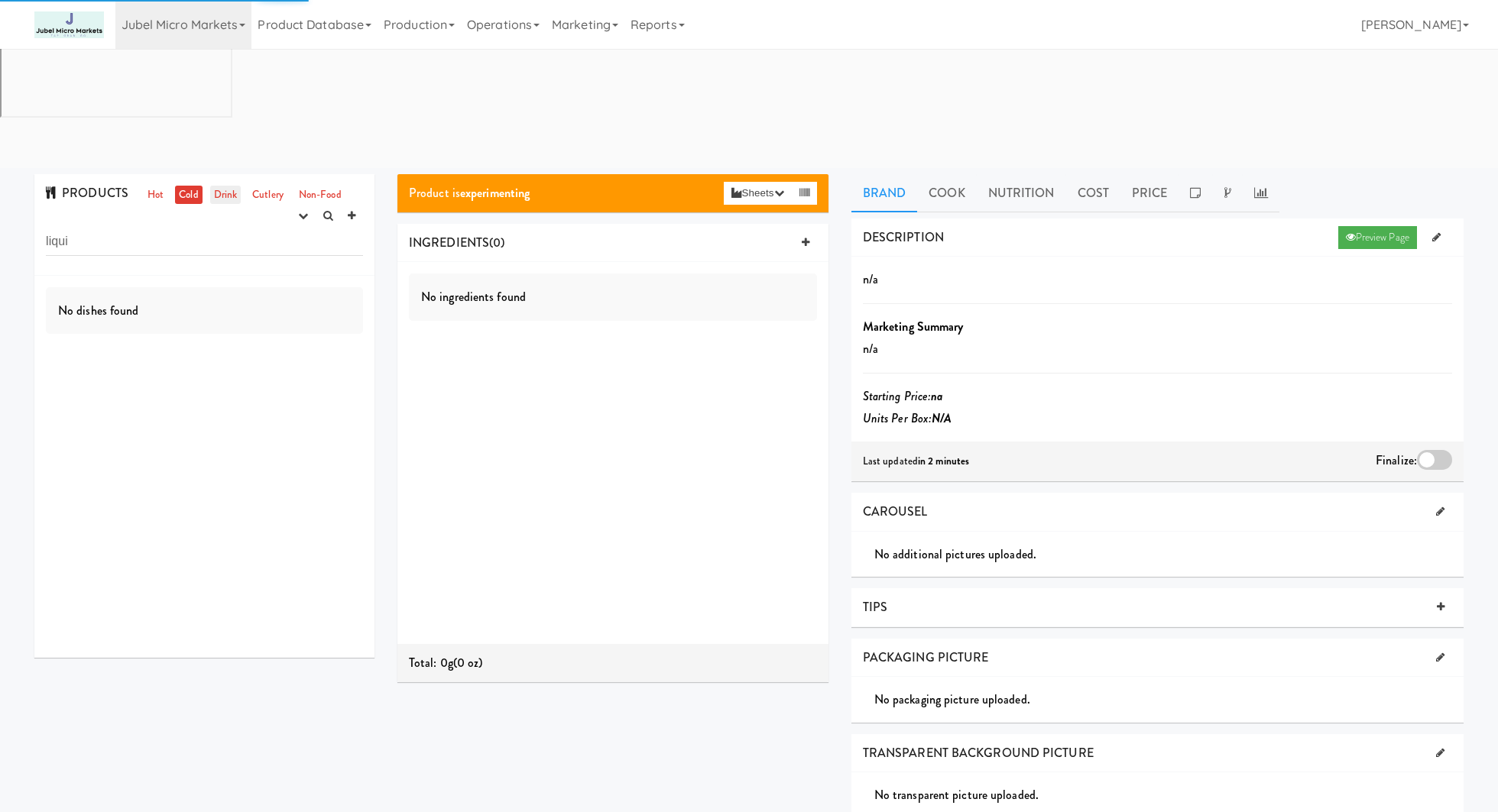
click at [233, 185] on link "Drink" at bounding box center [226, 195] width 31 height 19
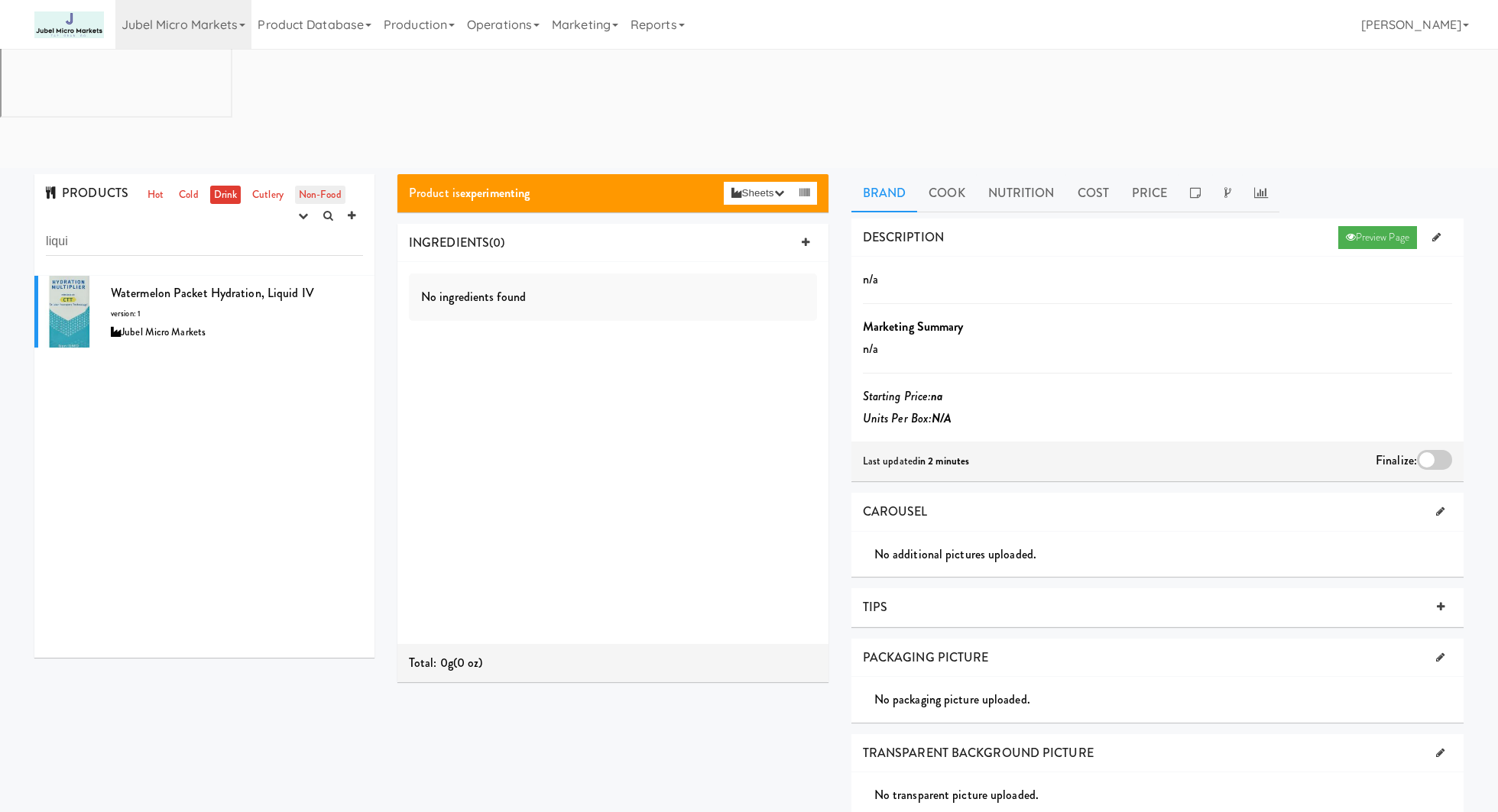
click at [310, 185] on link "Non-Food" at bounding box center [320, 195] width 51 height 19
click at [231, 185] on link "Drink" at bounding box center [226, 195] width 31 height 19
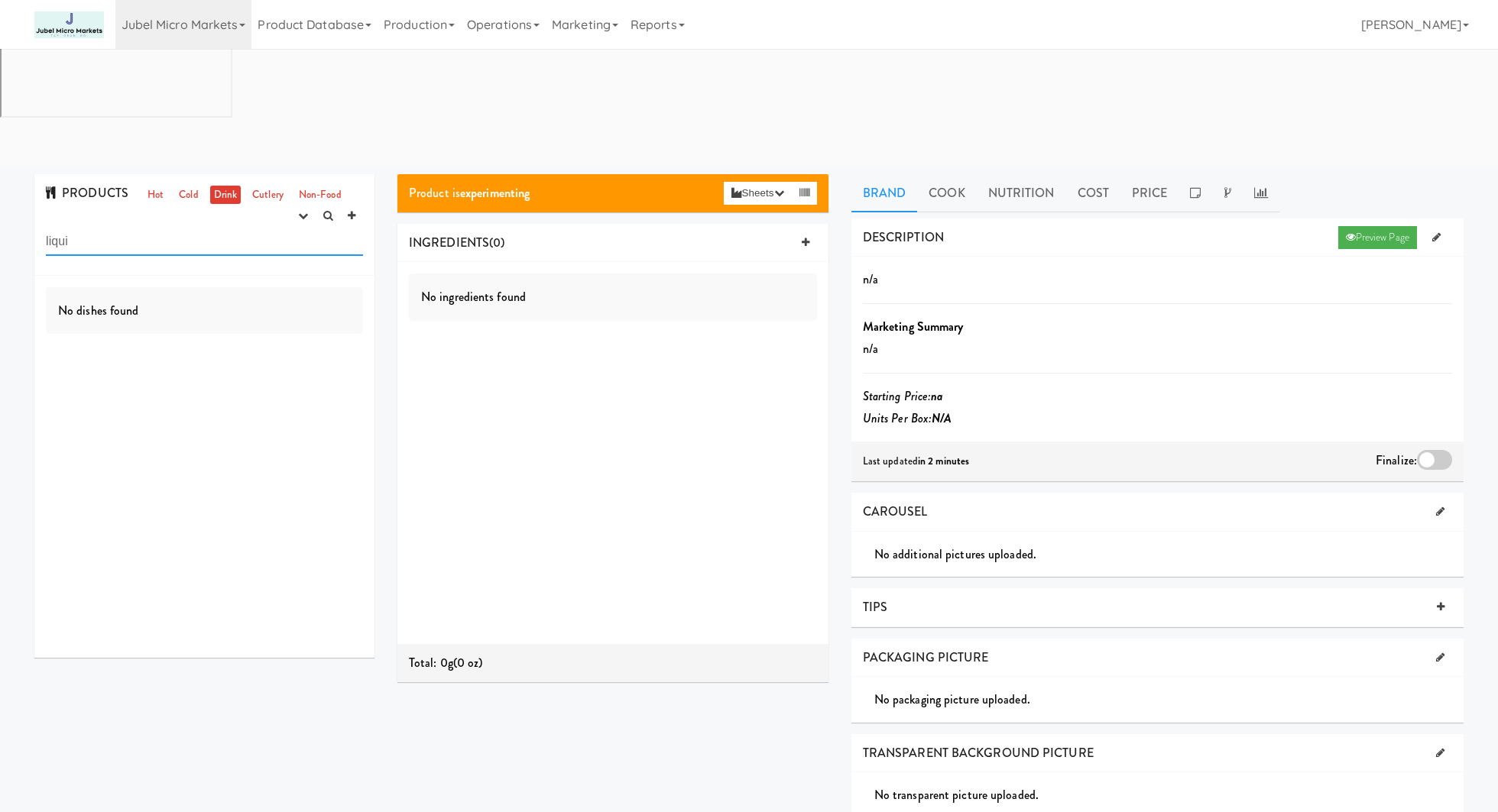
click at [144, 228] on input "liqui" at bounding box center [204, 242] width 317 height 28
click at [300, 211] on icon "button" at bounding box center [302, 216] width 10 height 10
click at [284, 258] on link "finalized" at bounding box center [254, 271] width 122 height 27
click at [305, 211] on icon "button" at bounding box center [302, 216] width 10 height 10
click at [294, 231] on link "experimenting" at bounding box center [254, 245] width 122 height 27
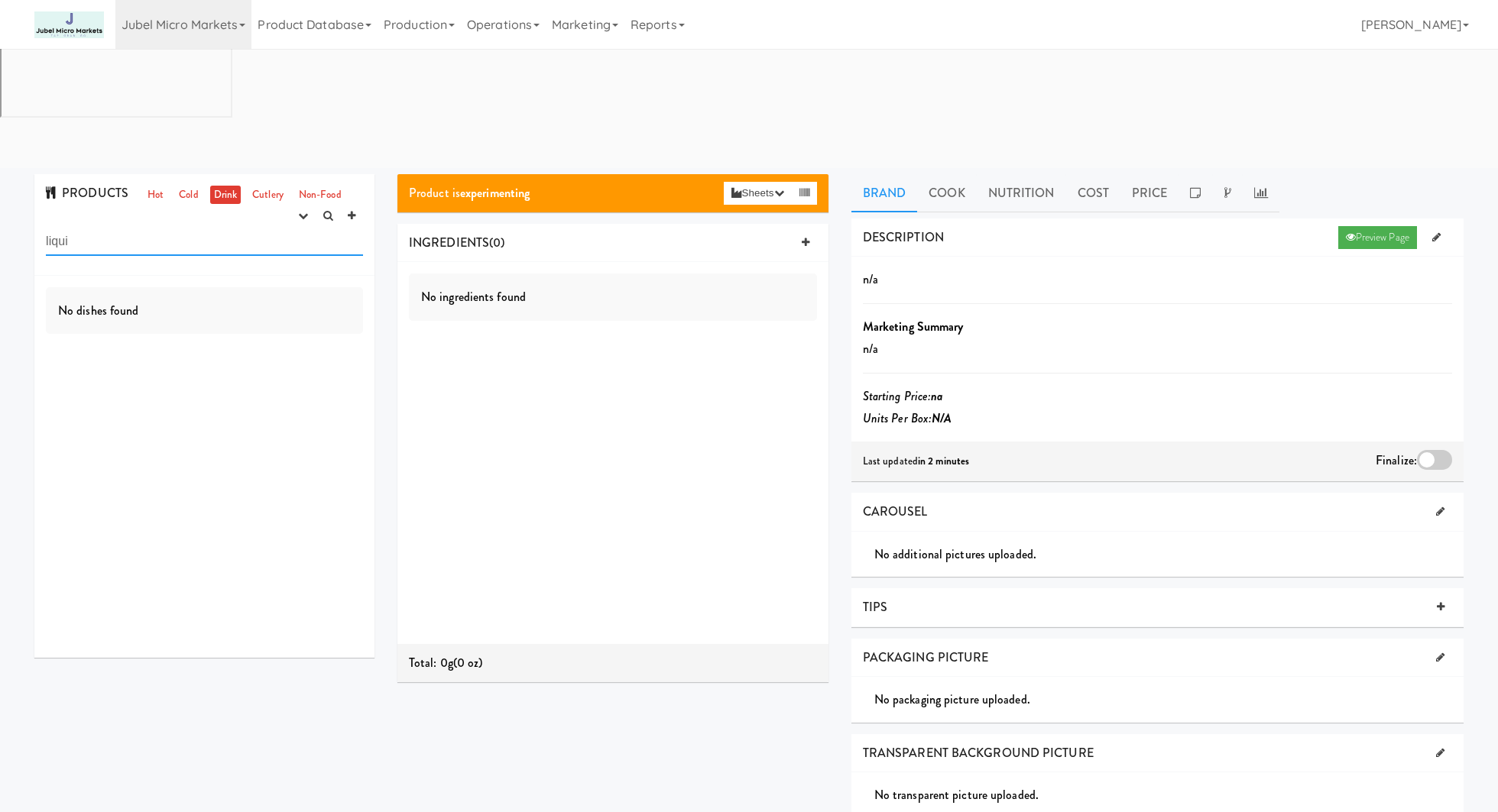
click at [276, 228] on input "liqui" at bounding box center [204, 242] width 317 height 28
click at [300, 211] on icon "button" at bounding box center [302, 216] width 10 height 10
click at [291, 258] on link "finalized" at bounding box center [254, 271] width 122 height 27
click at [305, 185] on link "Non-Food" at bounding box center [320, 195] width 51 height 19
click at [232, 185] on link "Drink" at bounding box center [226, 195] width 31 height 19
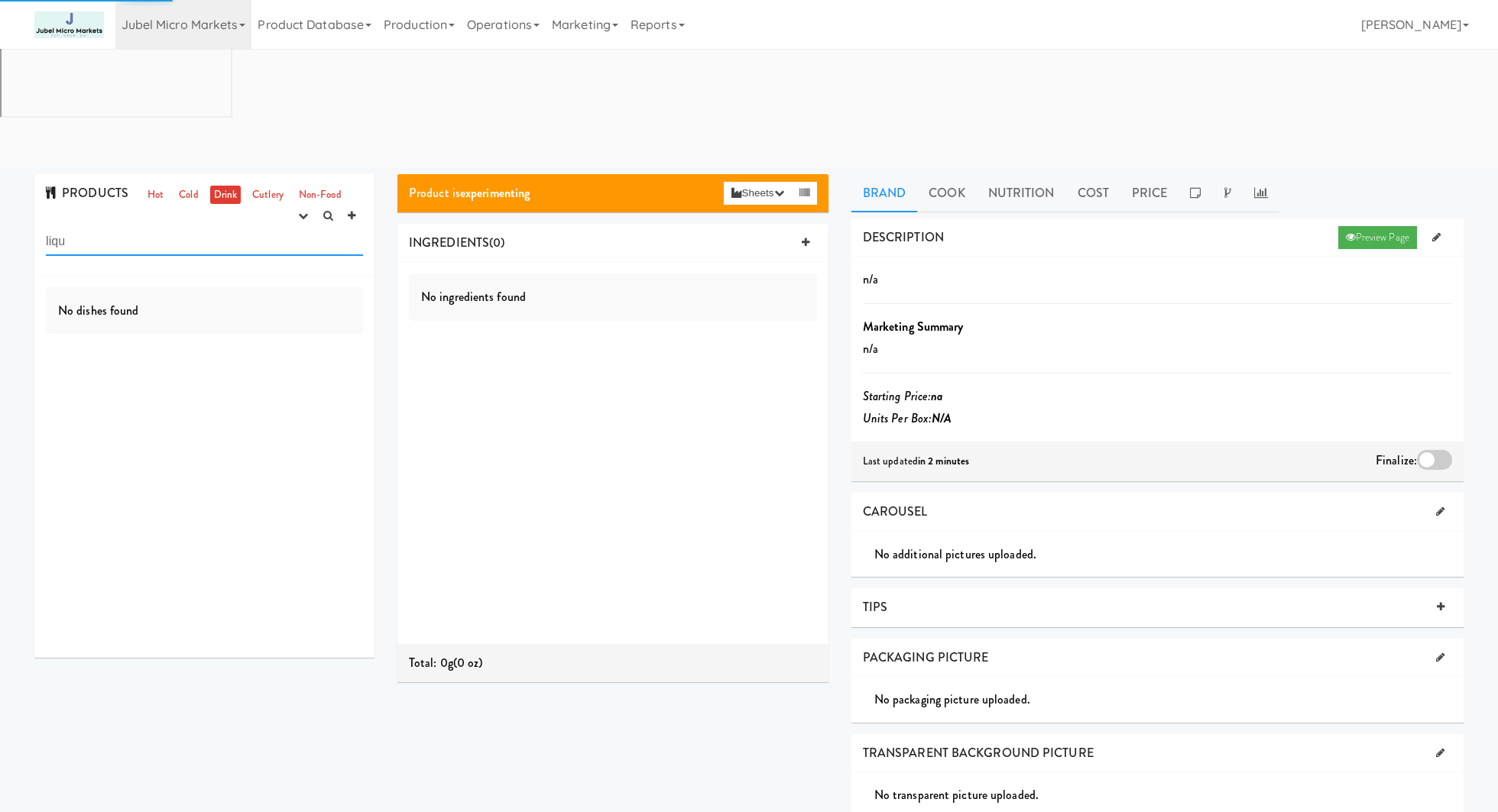
click at [213, 228] on input "liqu" at bounding box center [204, 242] width 317 height 28
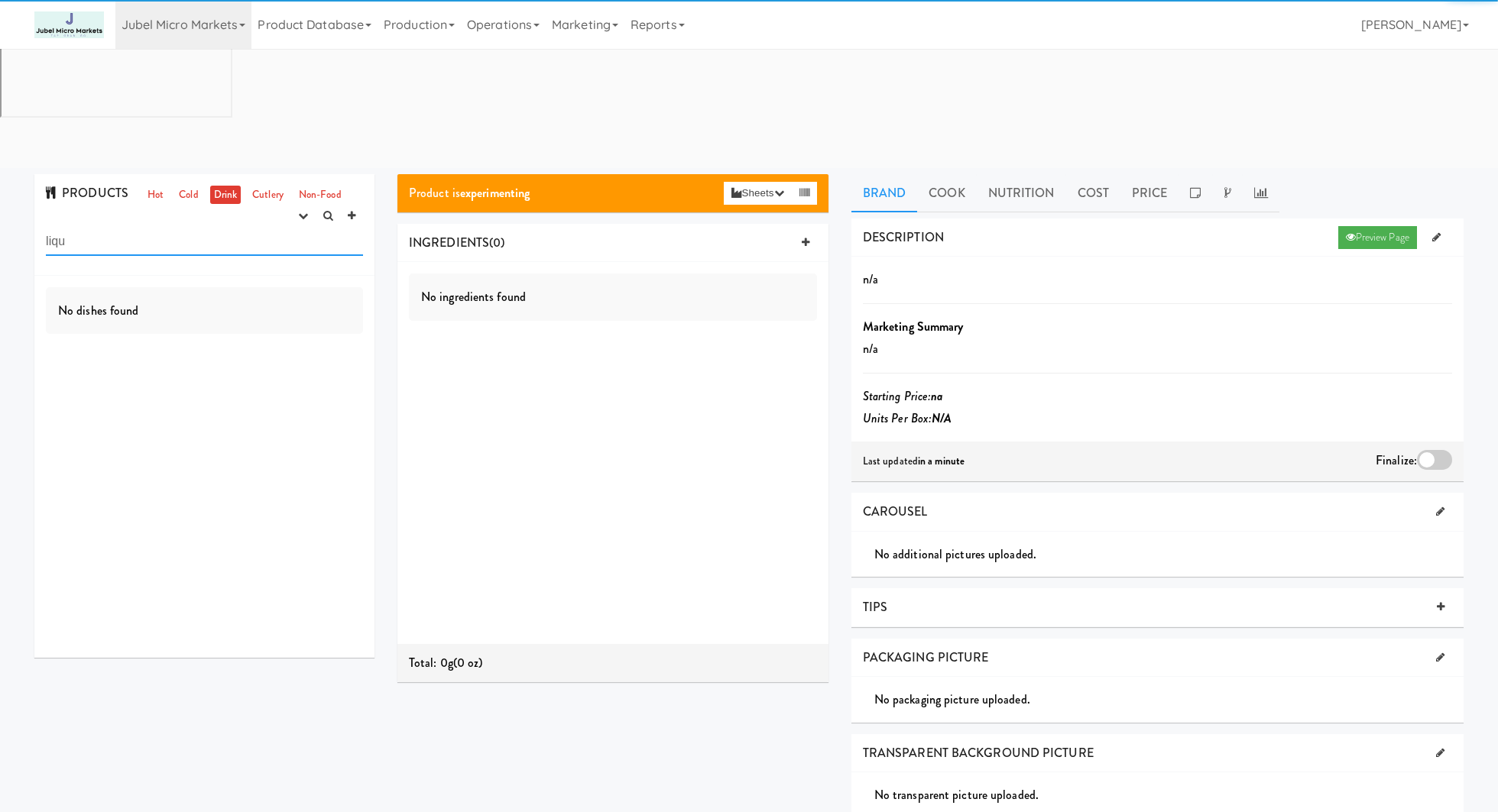
click at [213, 228] on input "liqu" at bounding box center [204, 242] width 317 height 28
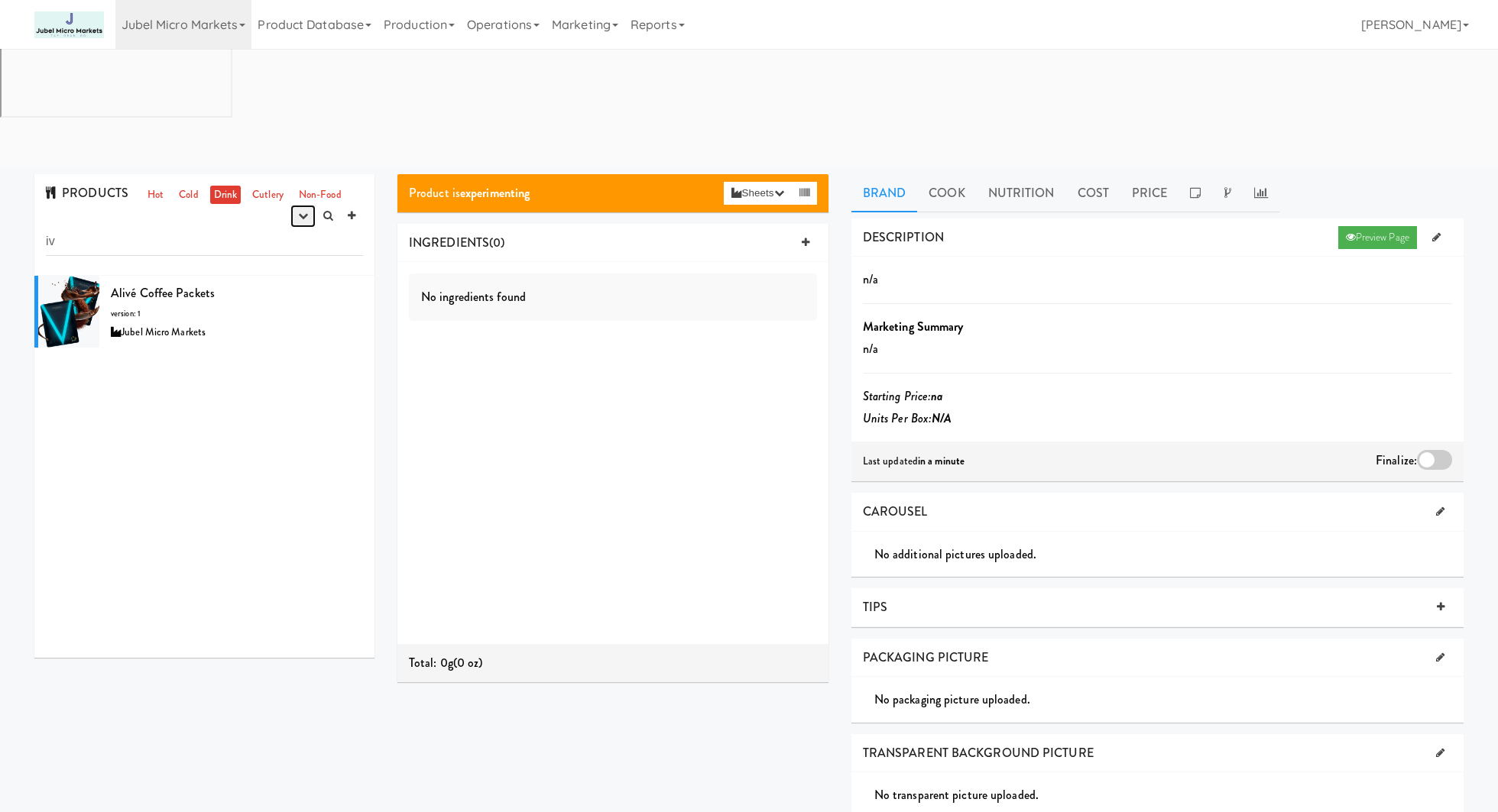
click at [305, 205] on button "button" at bounding box center [303, 216] width 25 height 23
click at [295, 231] on link "experimenting" at bounding box center [254, 245] width 122 height 27
click at [300, 211] on icon "button" at bounding box center [302, 216] width 10 height 10
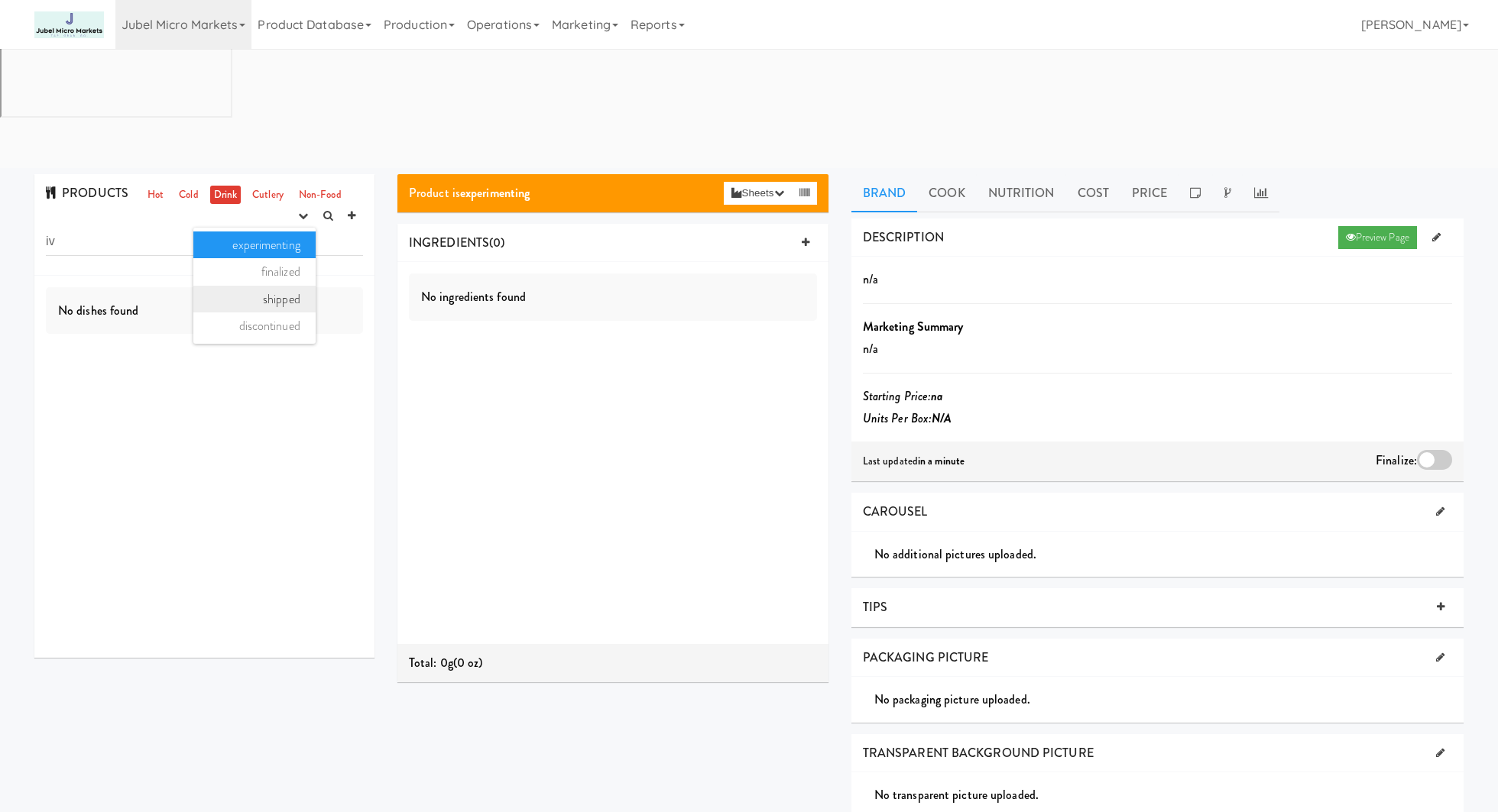
click at [288, 286] on link "shipped" at bounding box center [254, 299] width 122 height 27
click at [295, 205] on button "button" at bounding box center [303, 216] width 25 height 23
click at [288, 312] on link "discontinued" at bounding box center [254, 326] width 122 height 27
click at [313, 185] on link "Non-Food" at bounding box center [320, 195] width 51 height 19
click at [305, 211] on icon "button" at bounding box center [302, 216] width 10 height 10
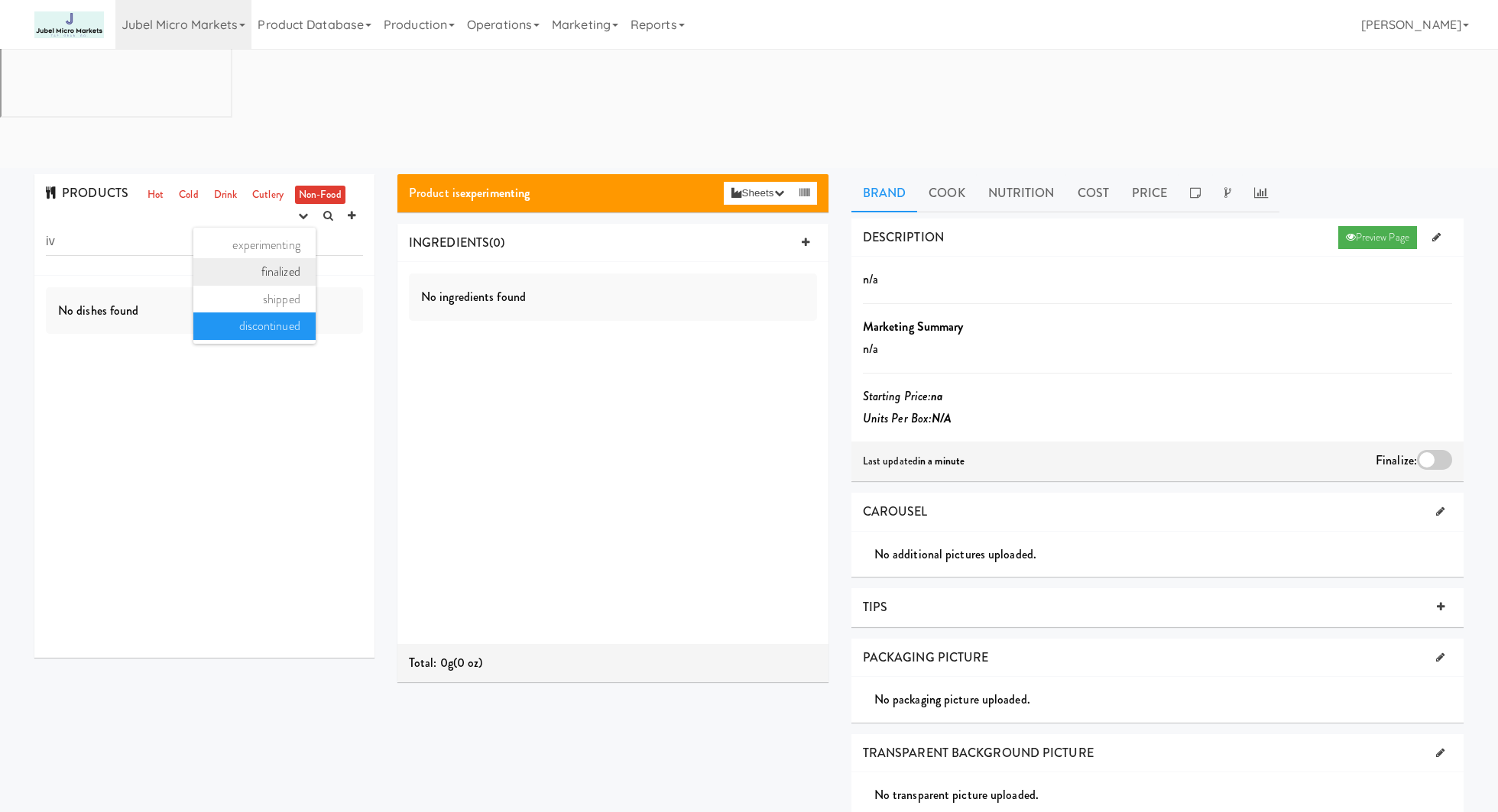
click at [305, 258] on link "finalized" at bounding box center [254, 271] width 122 height 27
click at [174, 228] on input "iv" at bounding box center [204, 242] width 317 height 28
click at [221, 185] on link "Drink" at bounding box center [226, 195] width 31 height 19
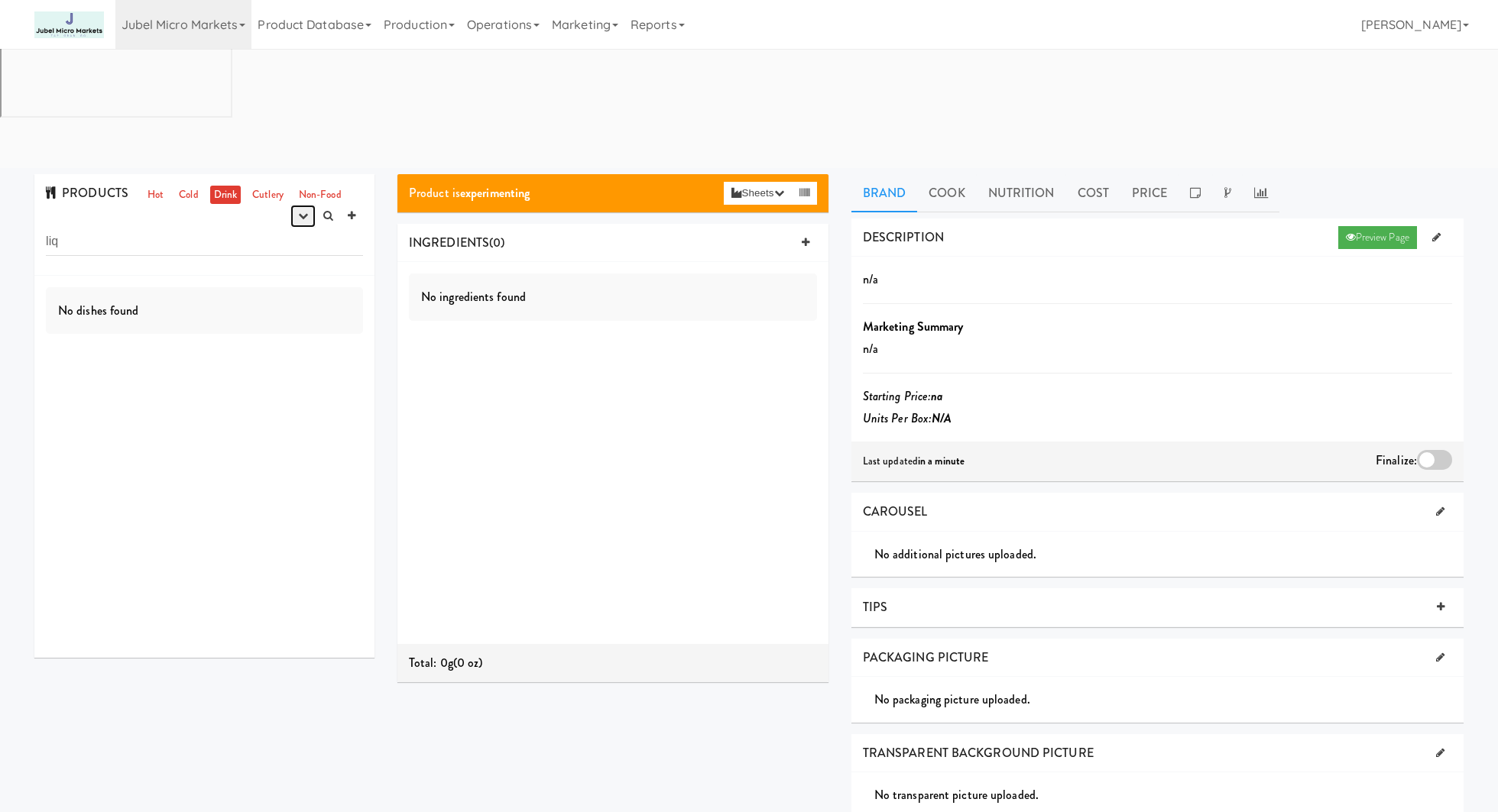
click at [295, 205] on button "button" at bounding box center [303, 216] width 25 height 23
click at [297, 231] on link "experimenting" at bounding box center [254, 245] width 122 height 27
click at [178, 185] on link "Cold" at bounding box center [189, 195] width 26 height 19
click at [200, 228] on input "liq" at bounding box center [204, 242] width 317 height 28
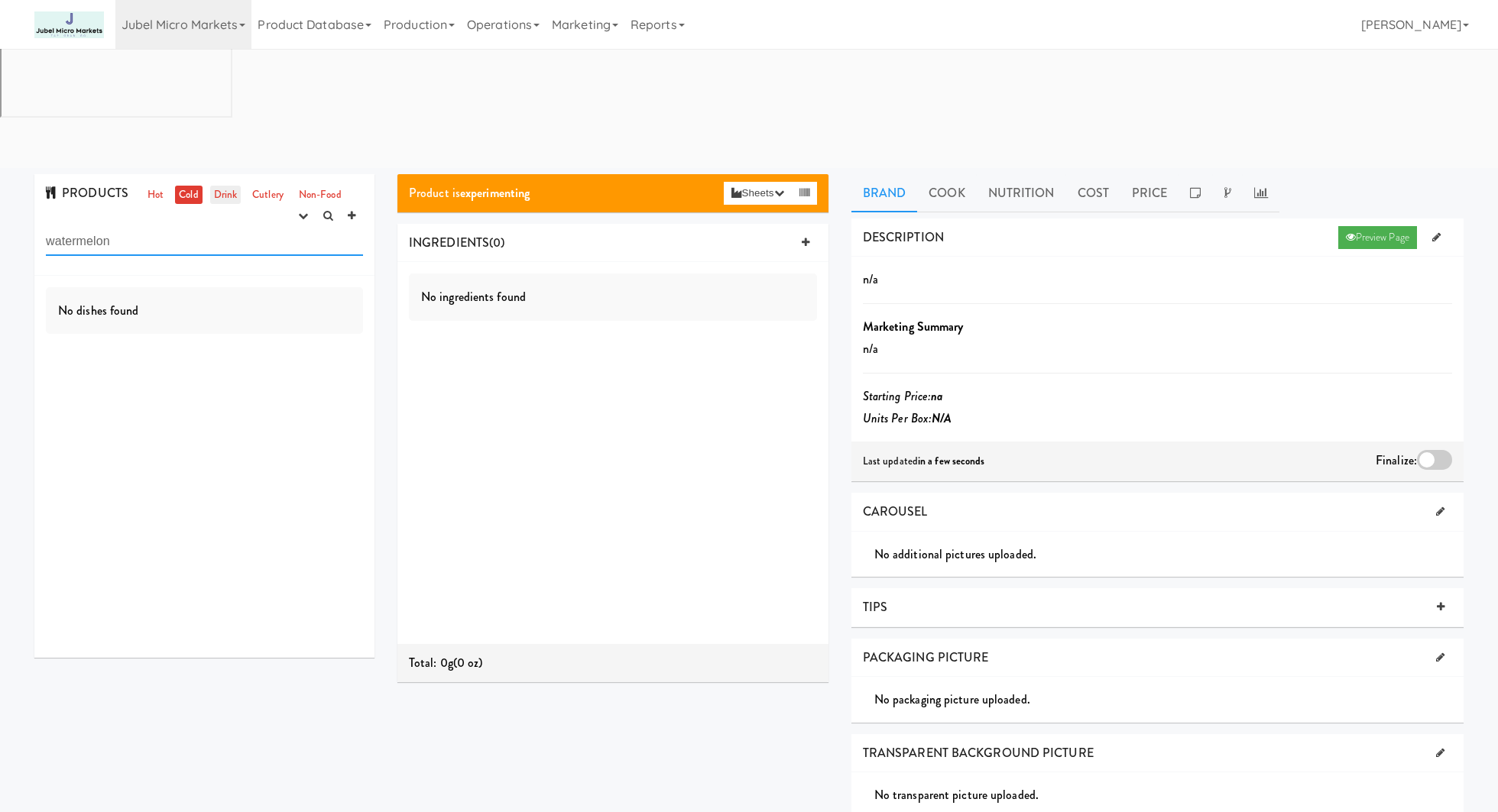
type input "watermelon"
click at [224, 185] on link "Drink" at bounding box center [226, 195] width 31 height 19
click at [303, 211] on icon "button" at bounding box center [302, 216] width 10 height 10
click at [295, 258] on link "finalized" at bounding box center [254, 271] width 122 height 27
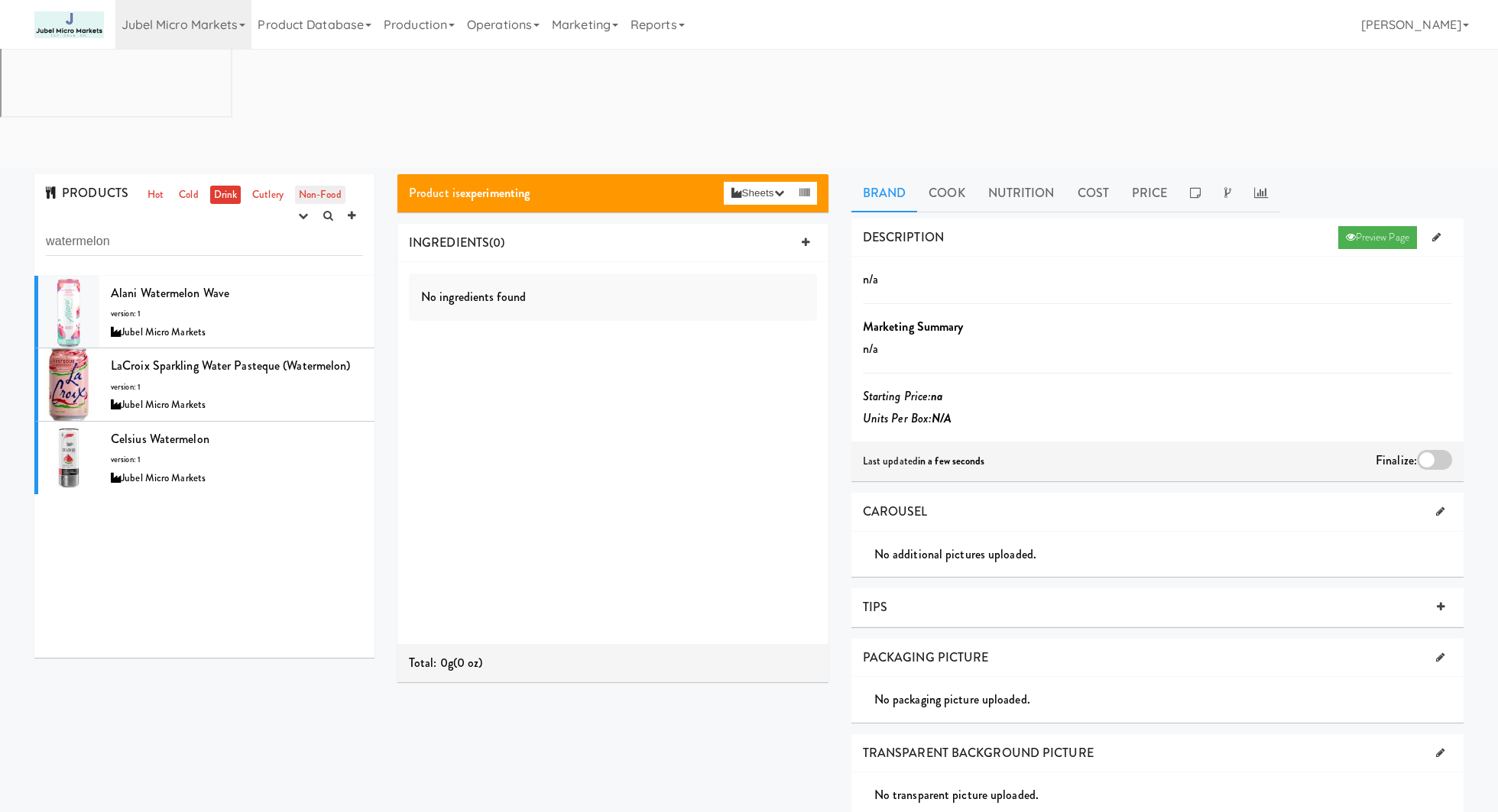
click at [315, 185] on link "Non-Food" at bounding box center [320, 195] width 51 height 19
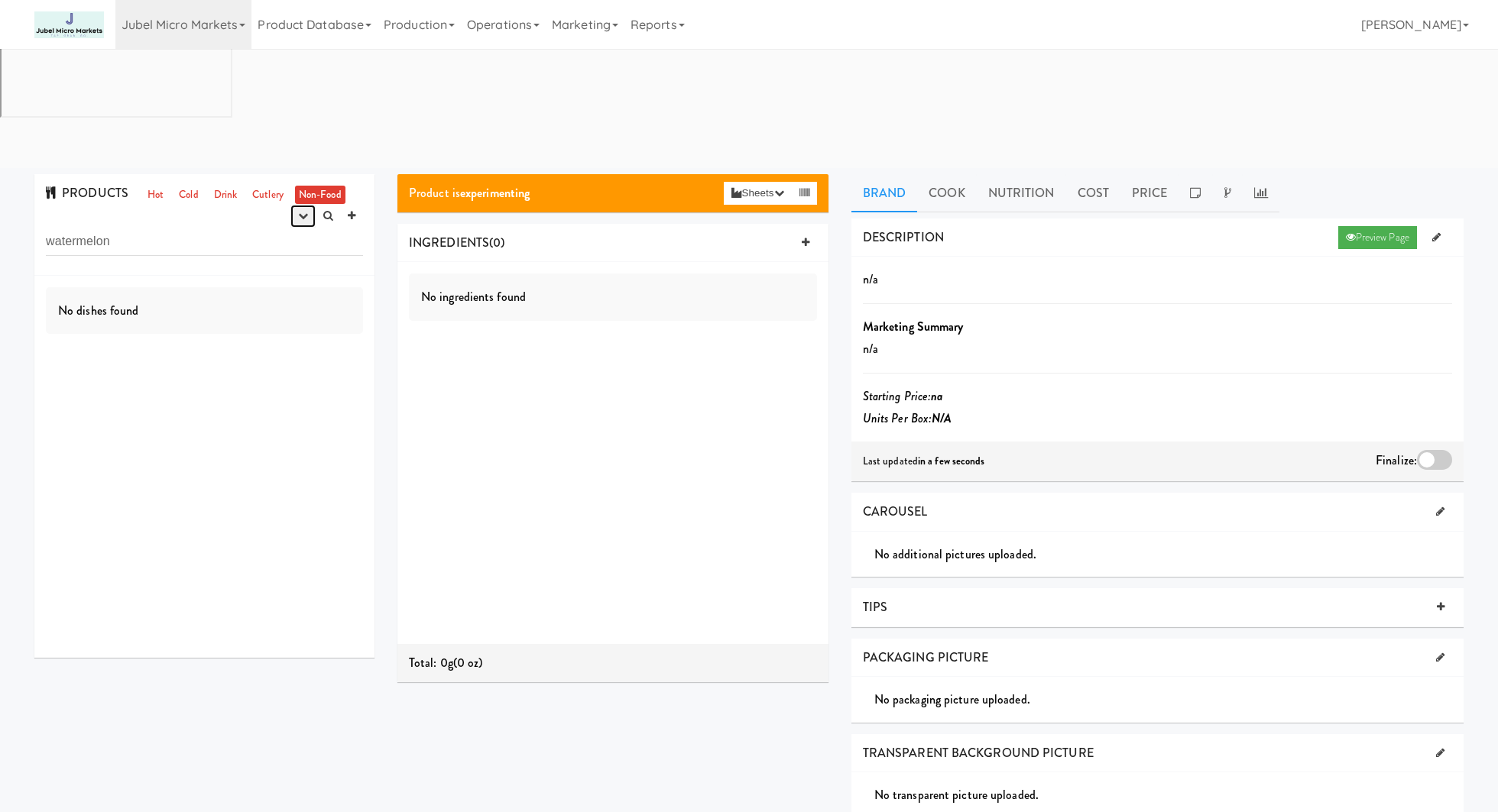
click at [306, 211] on icon "button" at bounding box center [302, 216] width 10 height 10
click at [294, 231] on link "experimenting" at bounding box center [254, 245] width 122 height 27
click at [277, 175] on div "PRODUCTS Hot Cold Drink Cutlery Non-Food experimenting finalized shipped discon…" at bounding box center [204, 225] width 340 height 101
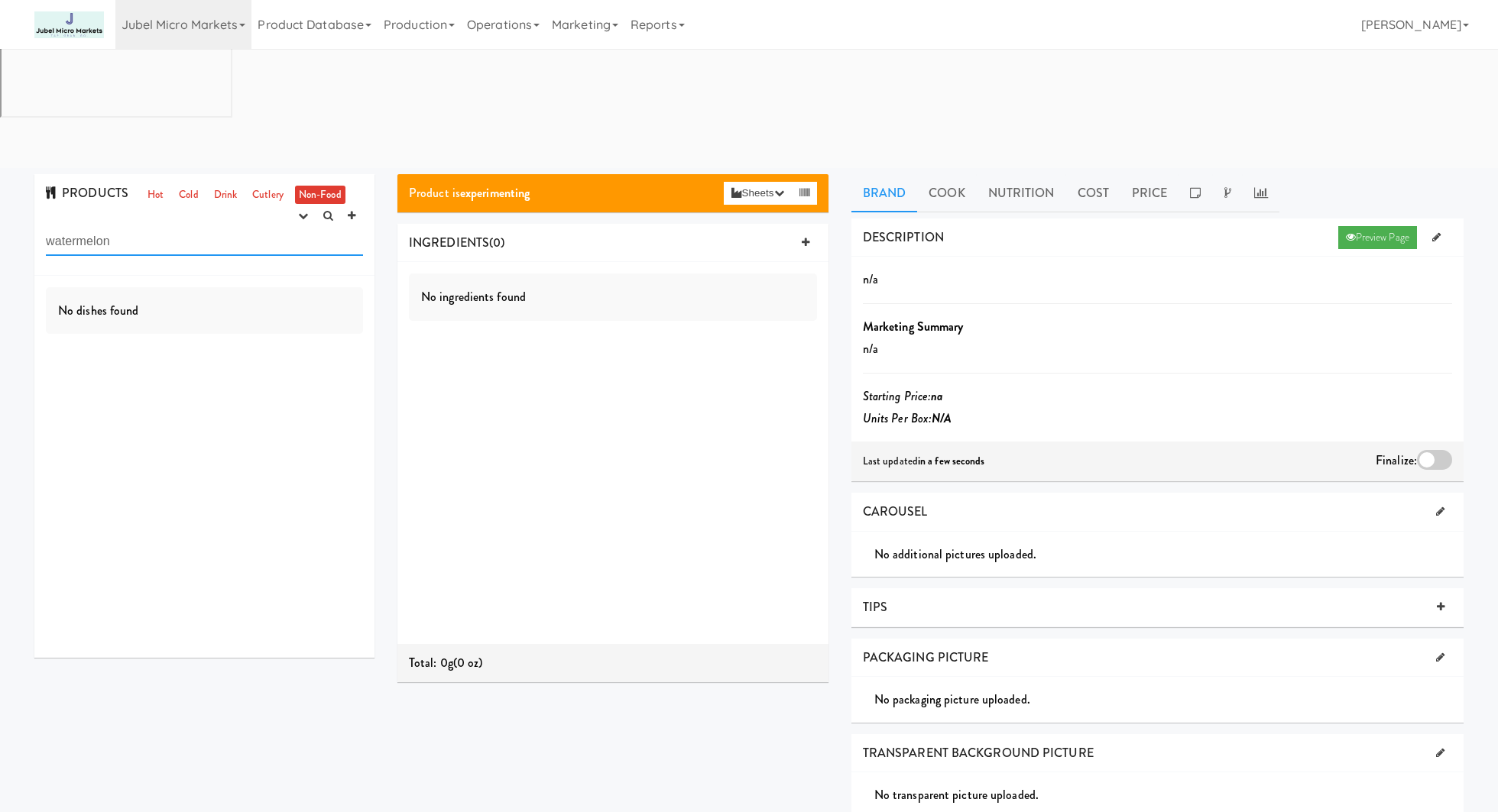
click at [273, 228] on input "watermelon" at bounding box center [204, 242] width 317 height 28
click at [217, 185] on link "Drink" at bounding box center [226, 195] width 31 height 19
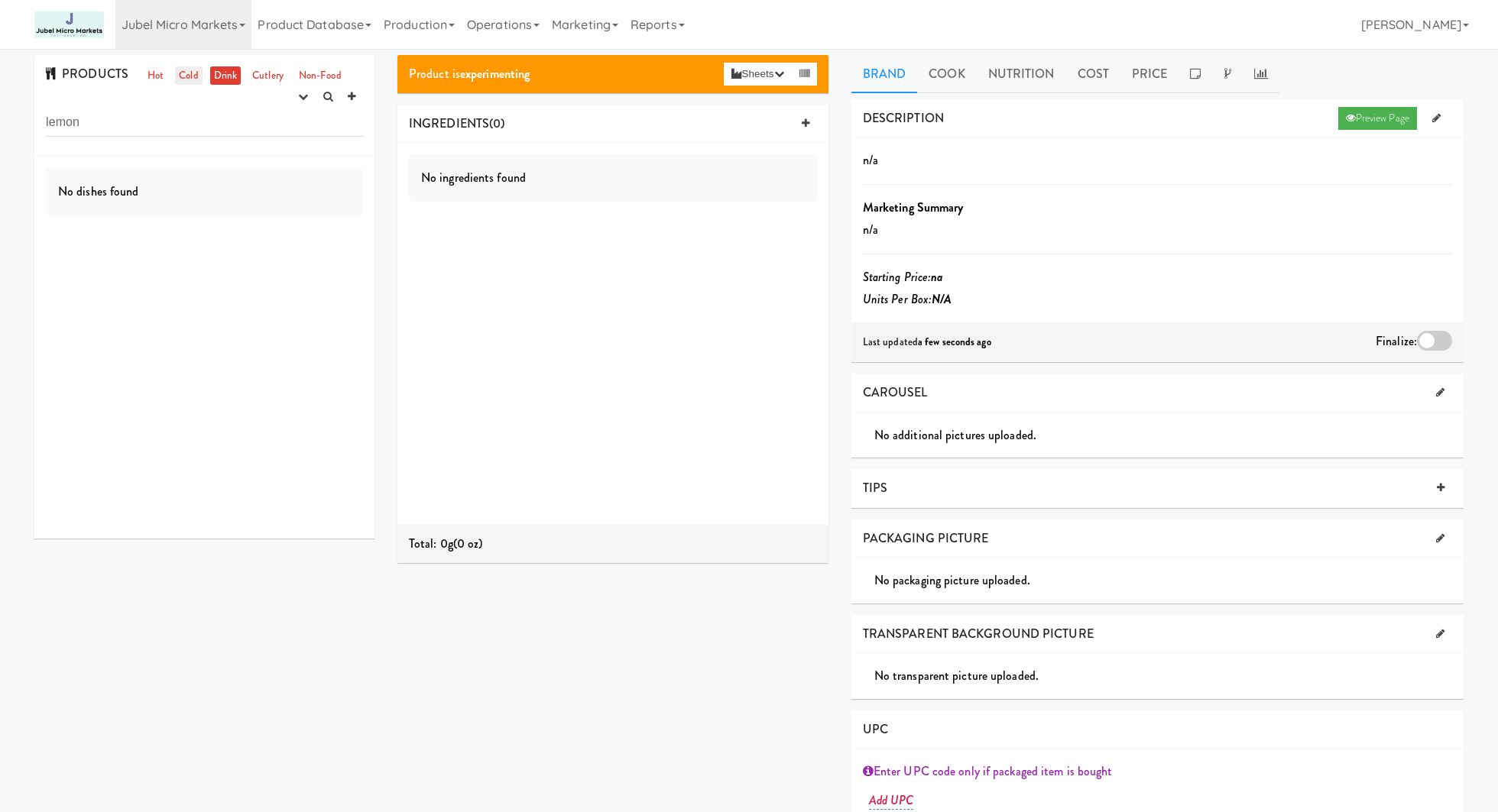
click at [198, 76] on link "Cold" at bounding box center [189, 76] width 26 height 19
click at [166, 121] on input "lemon" at bounding box center [204, 122] width 317 height 28
type input "liquid"
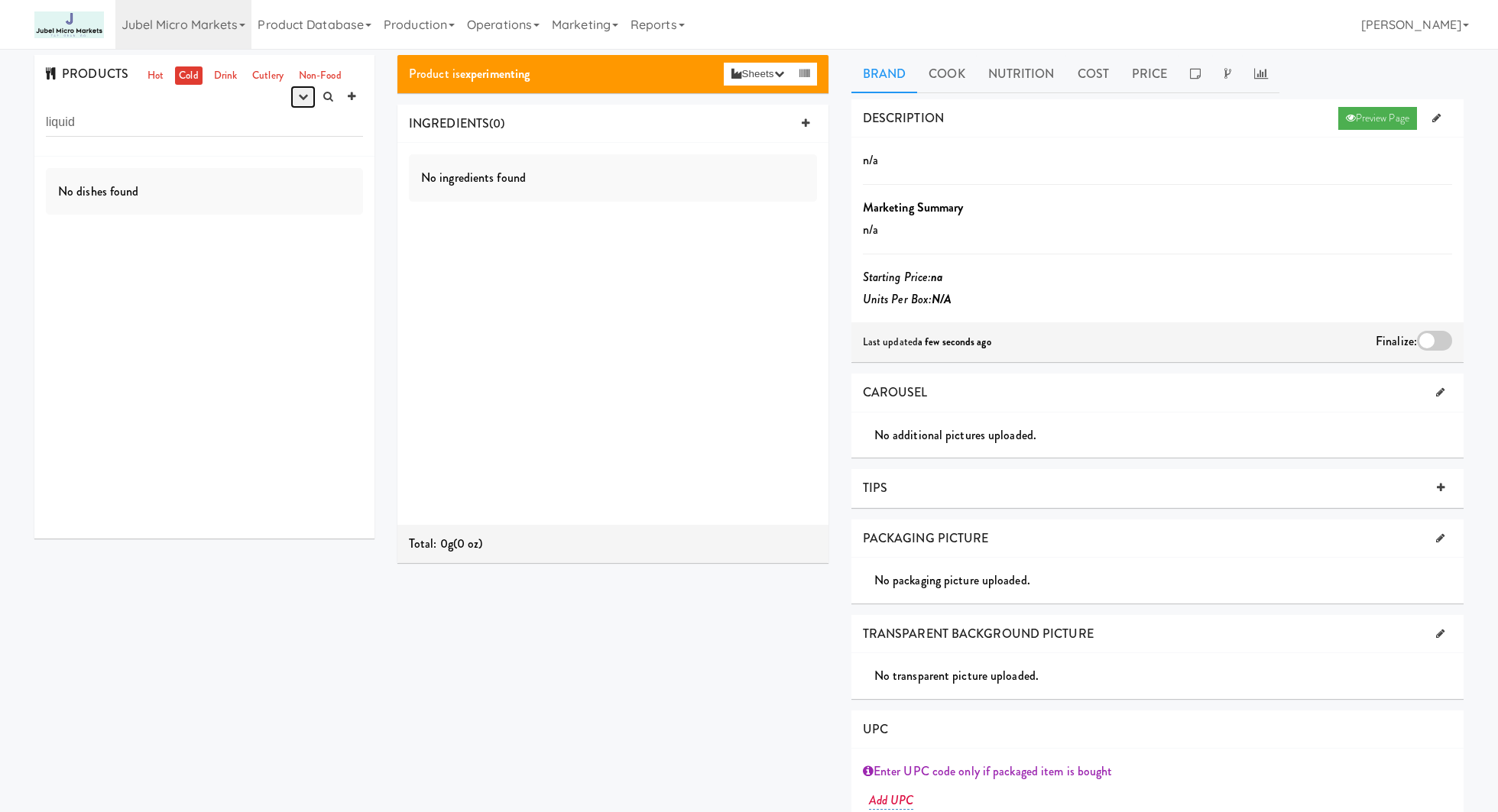
click at [293, 98] on button "button" at bounding box center [303, 97] width 25 height 23
click at [299, 151] on link "finalized" at bounding box center [254, 152] width 122 height 27
click at [364, 164] on icon at bounding box center [364, 165] width 9 height 10
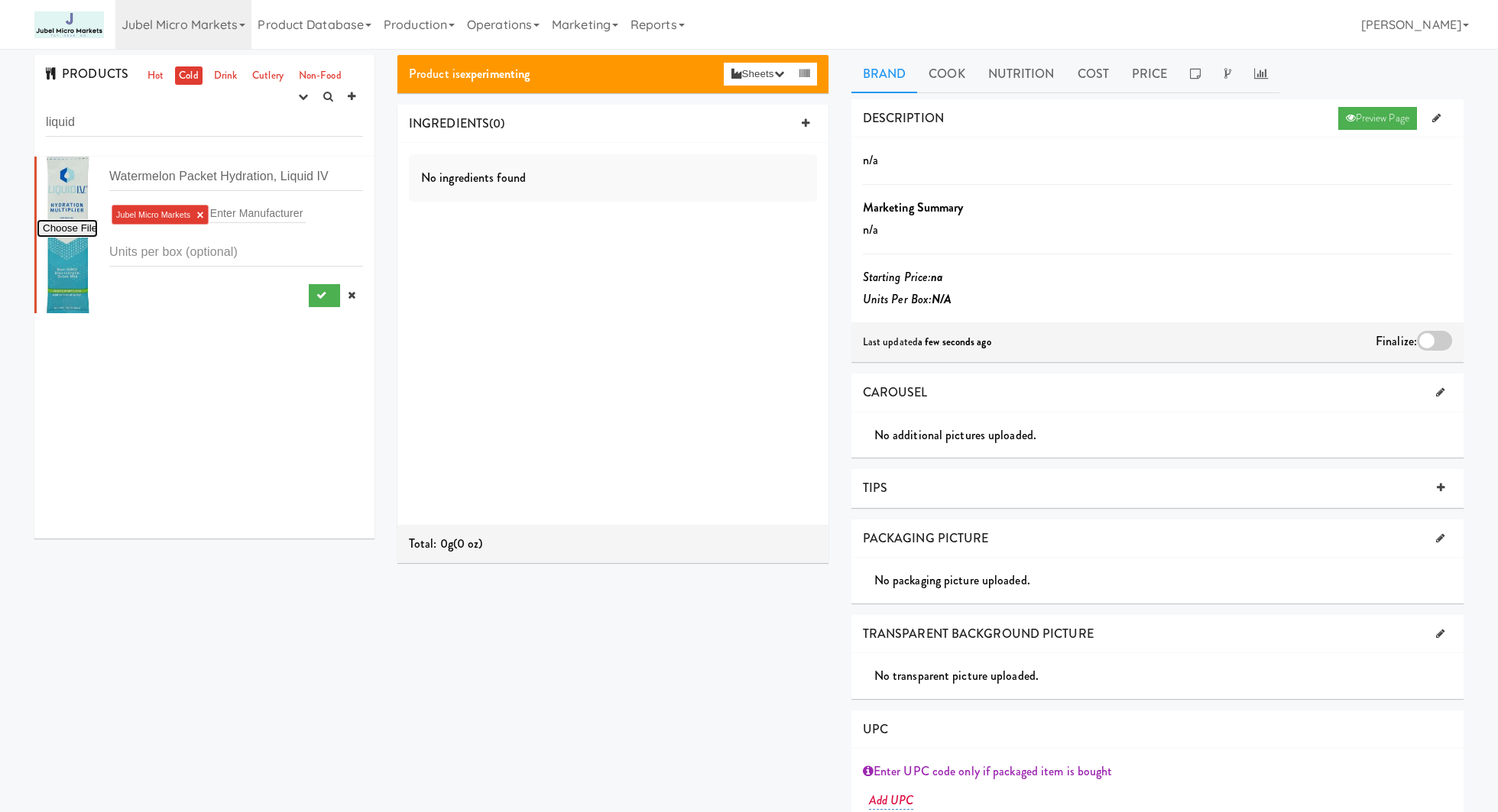
click at [84, 223] on input "file" at bounding box center [67, 228] width 61 height 19
type input "C:\fakepath\Liquid-I-V-Lemon-Lime-Sugar-Free-Hydration-Multiplier-Powdered-Elec…"
click at [281, 177] on input "Watermelon Packet Hydration, Liquid IV" at bounding box center [235, 177] width 253 height 28
click at [149, 175] on input "Watermelon Packet Hydration, Liquid IV" at bounding box center [235, 177] width 253 height 28
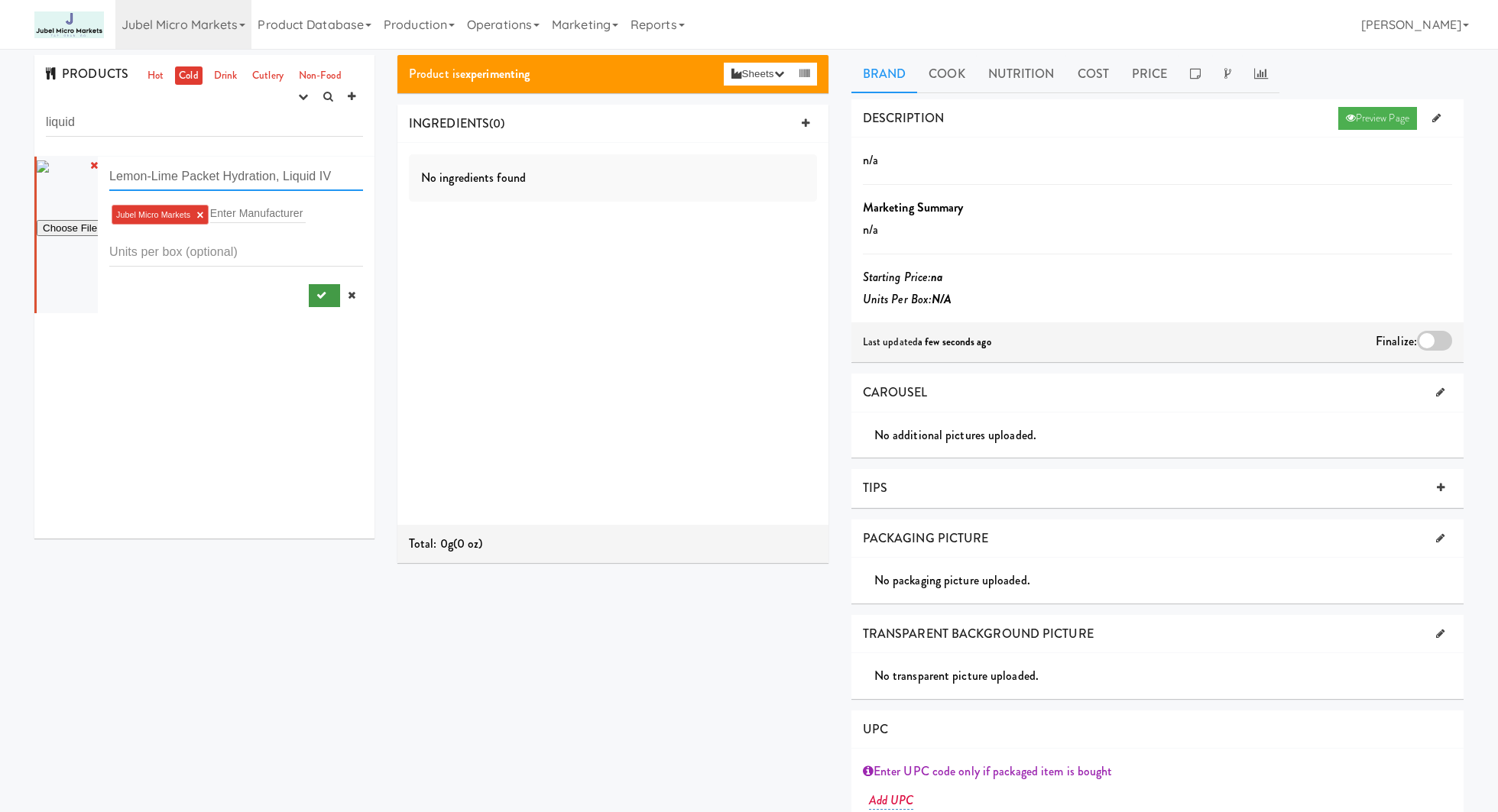
type input "Lemon-Lime Packet Hydration, Liquid IV"
click at [318, 288] on button "submit" at bounding box center [324, 295] width 31 height 23
